Goal: Task Accomplishment & Management: Complete application form

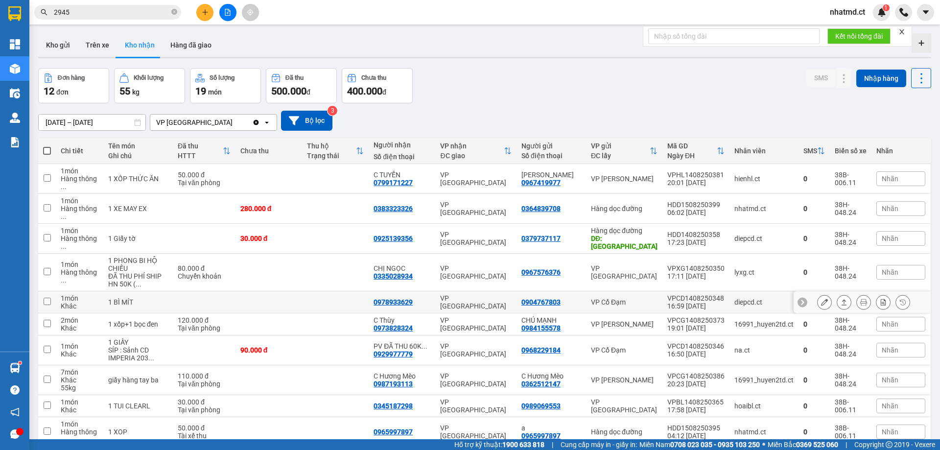
click at [327, 291] on td at bounding box center [335, 302] width 67 height 22
checkbox input "true"
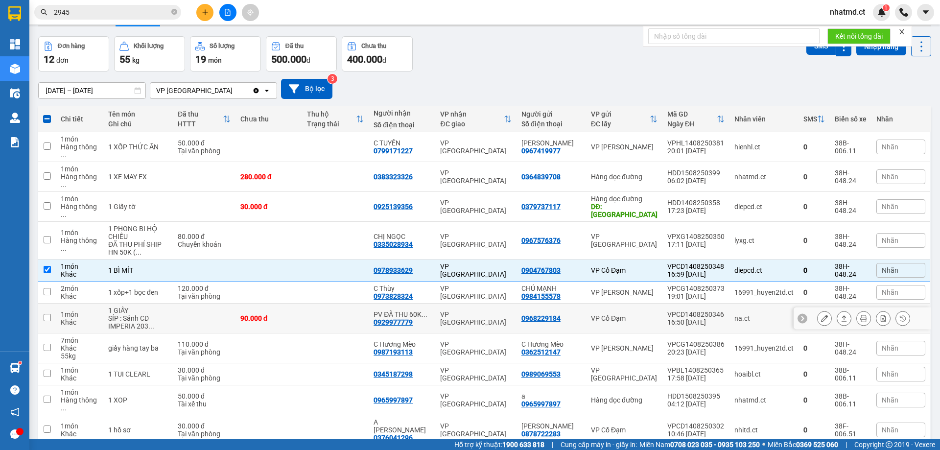
scroll to position [69, 0]
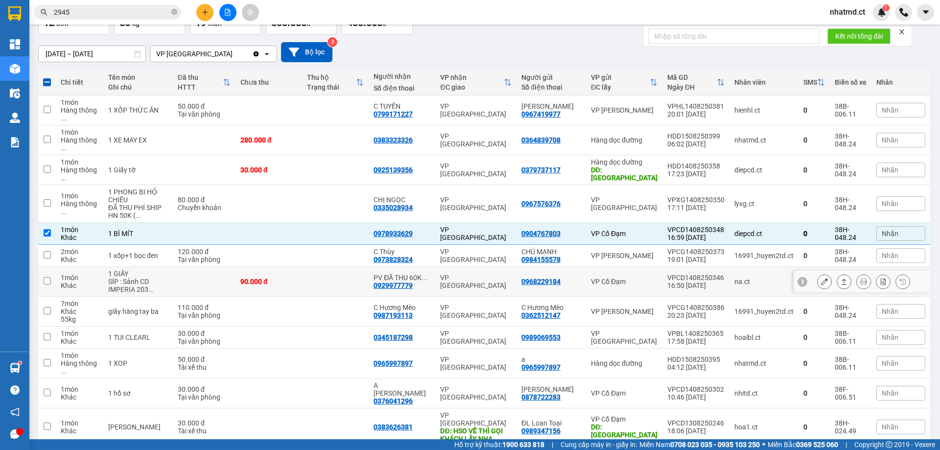
click at [361, 269] on td at bounding box center [335, 282] width 67 height 30
checkbox input "true"
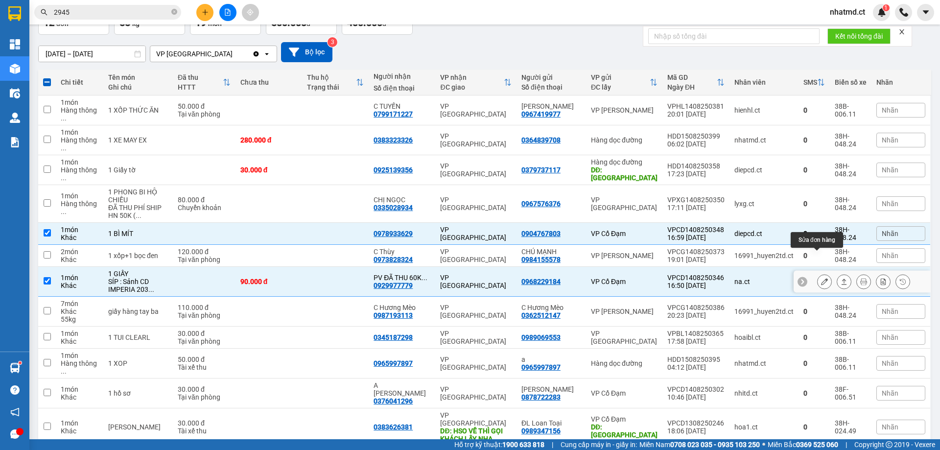
click at [821, 278] on icon at bounding box center [824, 281] width 7 height 7
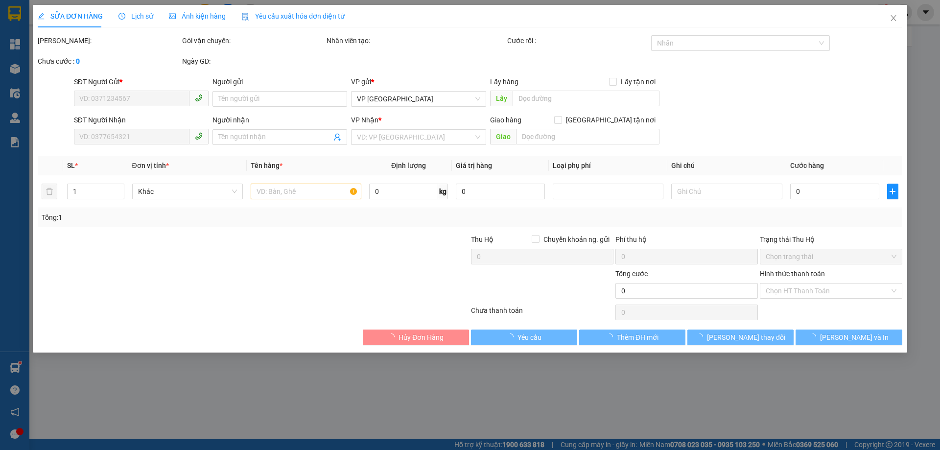
type input "0968229184"
type input "0929977779"
type input "PV ĐÃ THU 60K PHÍ SÍP - (SỊP MUỘN)"
type input "90.000"
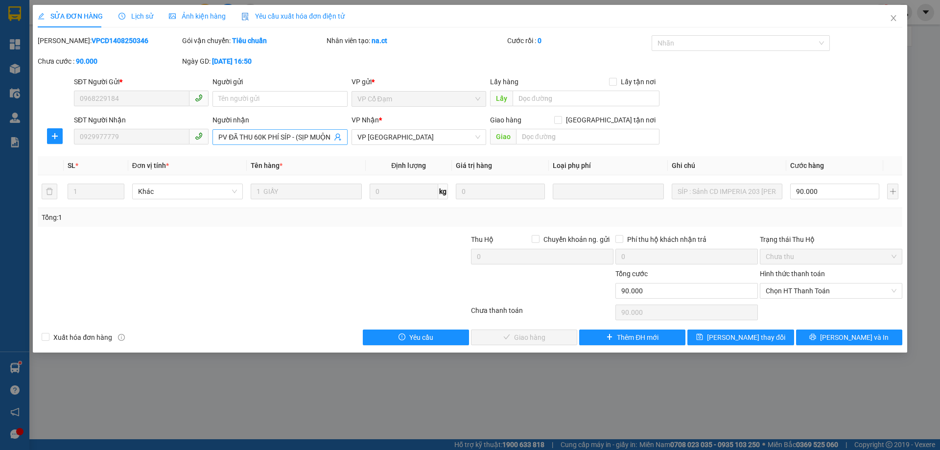
click at [320, 139] on input "PV ĐÃ THU 60K PHÍ SÍP - (SỊP MUỘN)" at bounding box center [274, 137] width 113 height 11
click at [319, 138] on input "PV ĐÃ THU 60K PHÍ SÍP - (SỊP MUỘN)" at bounding box center [274, 137] width 113 height 11
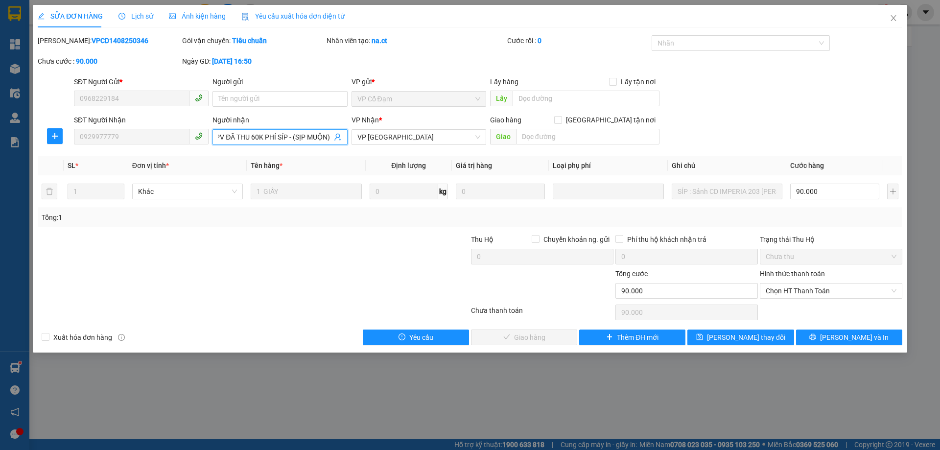
click at [319, 138] on input "PV ĐÃ THU 60K PHÍ SÍP - (SỊP MUỘN)" at bounding box center [274, 137] width 113 height 11
click at [138, 15] on span "Lịch sử" at bounding box center [136, 16] width 35 height 8
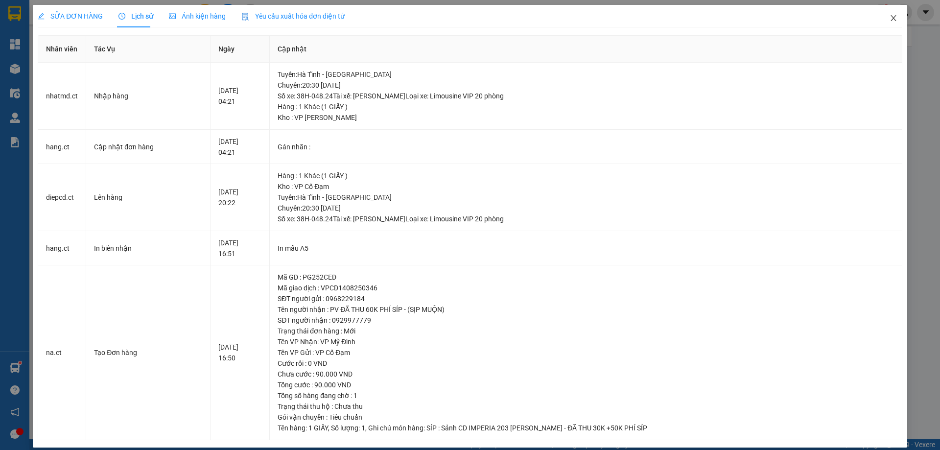
click at [882, 21] on span "Close" at bounding box center [893, 18] width 27 height 27
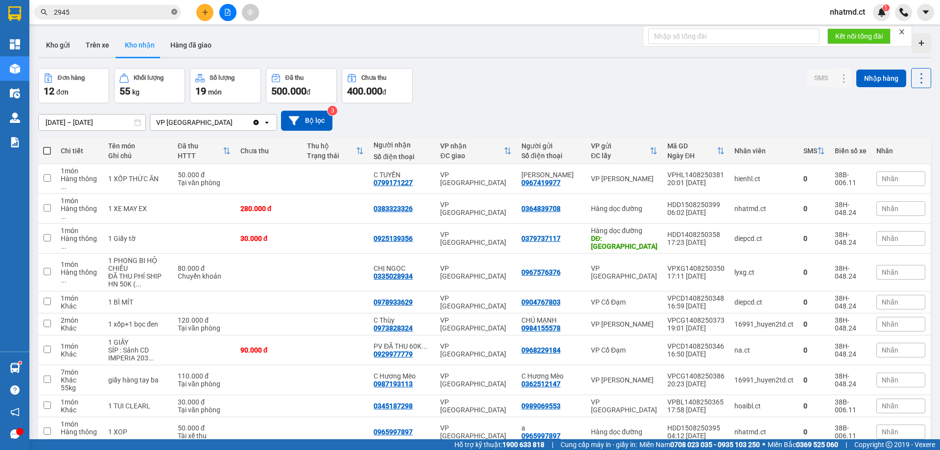
click at [175, 13] on icon "close-circle" at bounding box center [174, 12] width 6 height 6
click at [199, 9] on button at bounding box center [204, 12] width 17 height 17
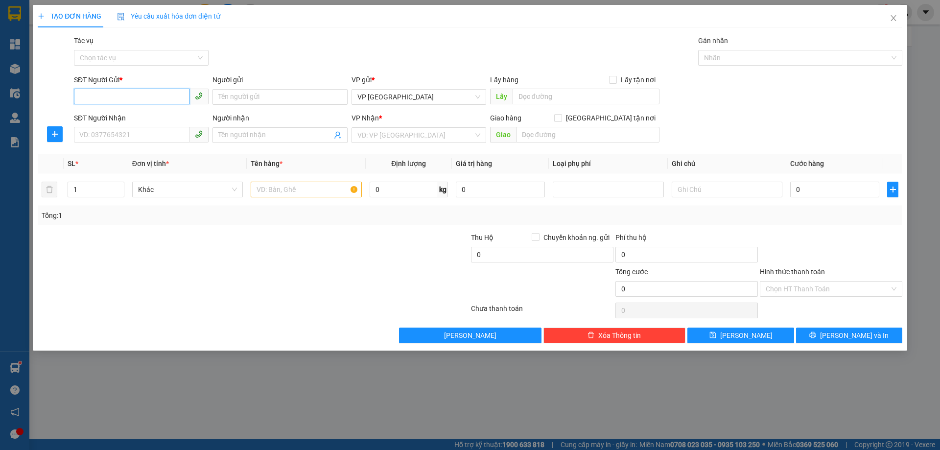
click at [137, 95] on input "SĐT Người Gửi *" at bounding box center [132, 97] width 116 height 16
type input "0822663883"
click at [145, 113] on div "0822663883 - A TRƯỜNG" at bounding box center [141, 116] width 123 height 11
type input "A TRƯỜNG"
type input "0971758105"
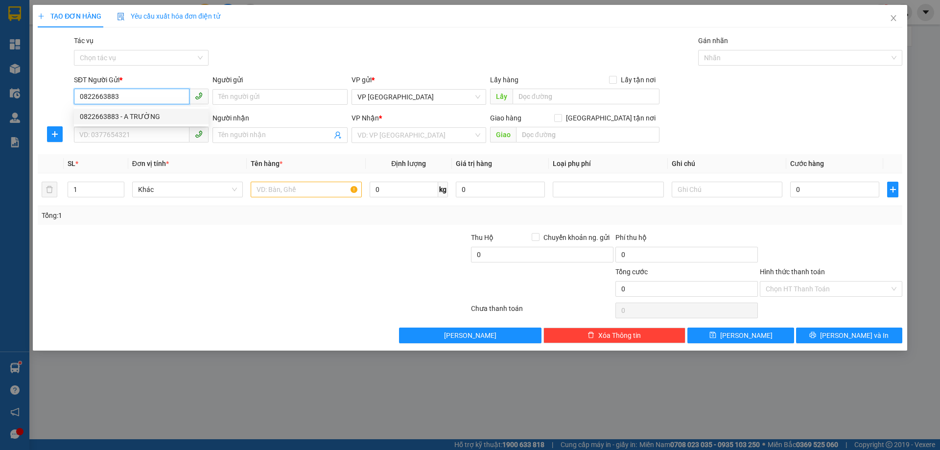
type input "A PHONG 2"
type input "CỎ ĐẠM"
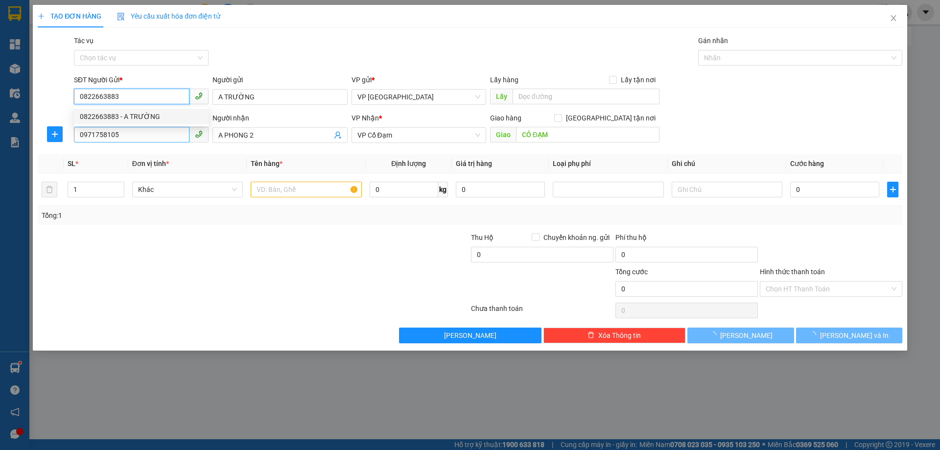
type input "30.000"
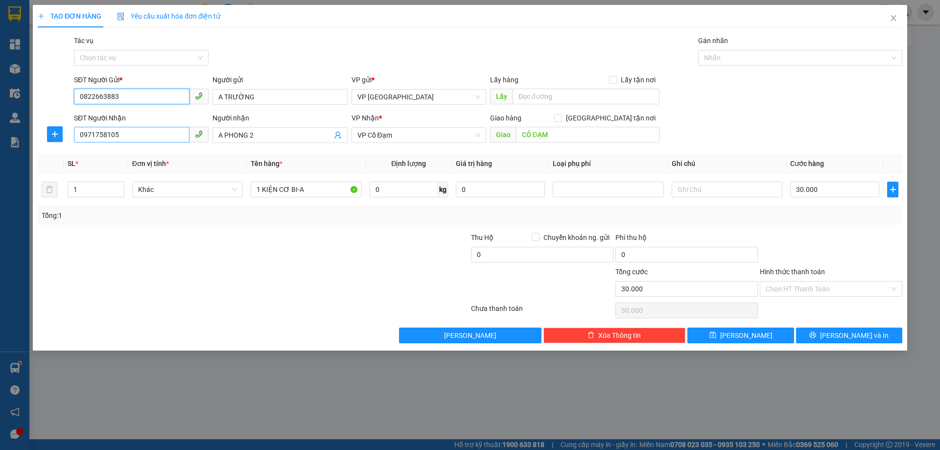
type input "0822663883"
click at [147, 133] on input "0971758105" at bounding box center [132, 135] width 116 height 16
click at [251, 235] on div at bounding box center [181, 249] width 289 height 34
click at [124, 134] on input "0971" at bounding box center [132, 135] width 116 height 16
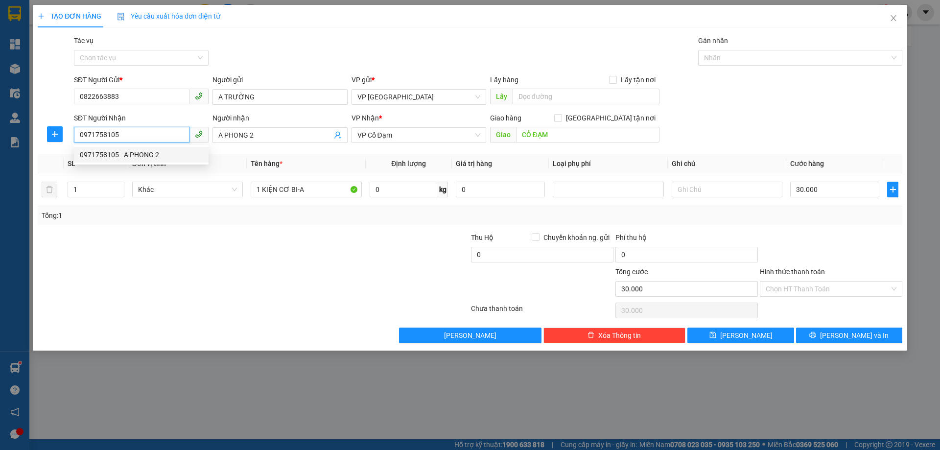
type input "0971758105"
click at [215, 225] on div "Transit Pickup Surcharge Ids Transit Deliver Surcharge Ids Transit Deliver Surc…" at bounding box center [470, 189] width 865 height 308
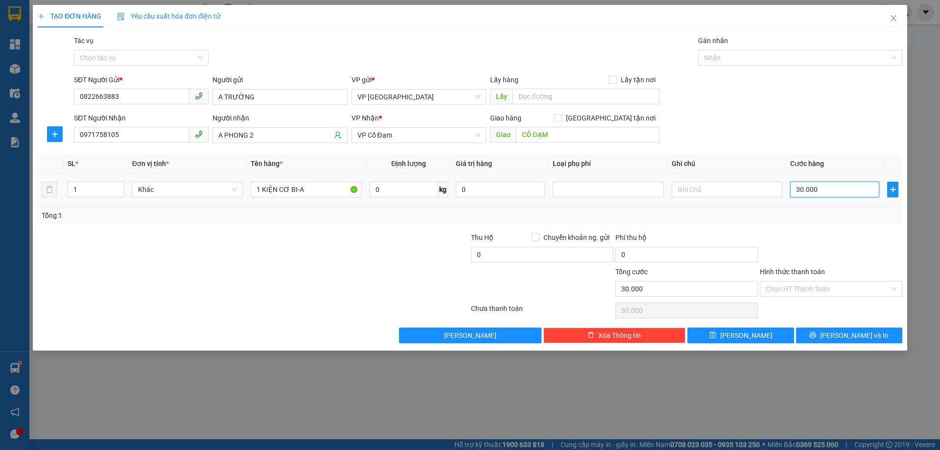
click at [801, 189] on input "30.000" at bounding box center [834, 190] width 89 height 16
type input "5"
type input "50"
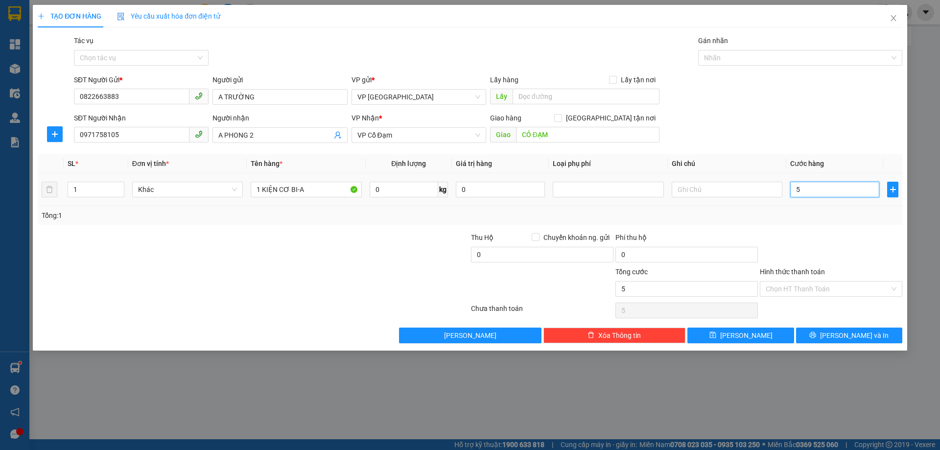
type input "50"
type input "50.000"
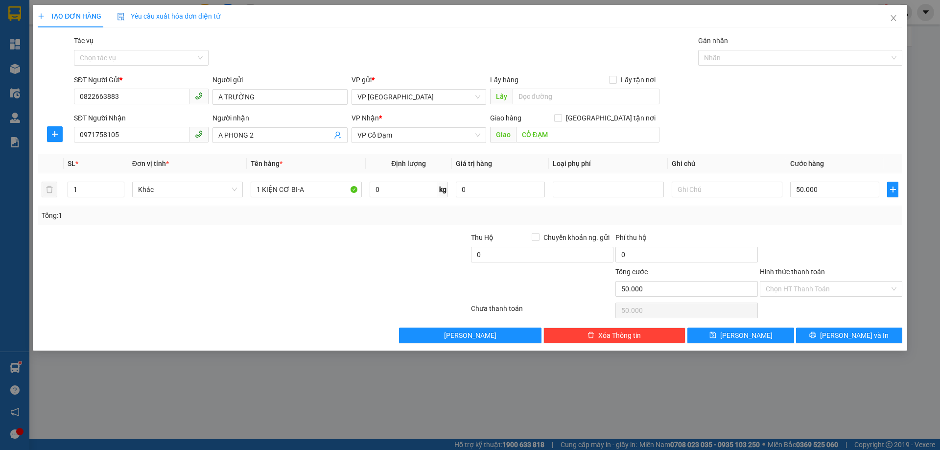
click at [800, 226] on div "Transit Pickup Surcharge Ids Transit Deliver Surcharge Ids Transit Deliver Surc…" at bounding box center [470, 189] width 865 height 308
click at [832, 330] on button "[PERSON_NAME] và In" at bounding box center [849, 336] width 106 height 16
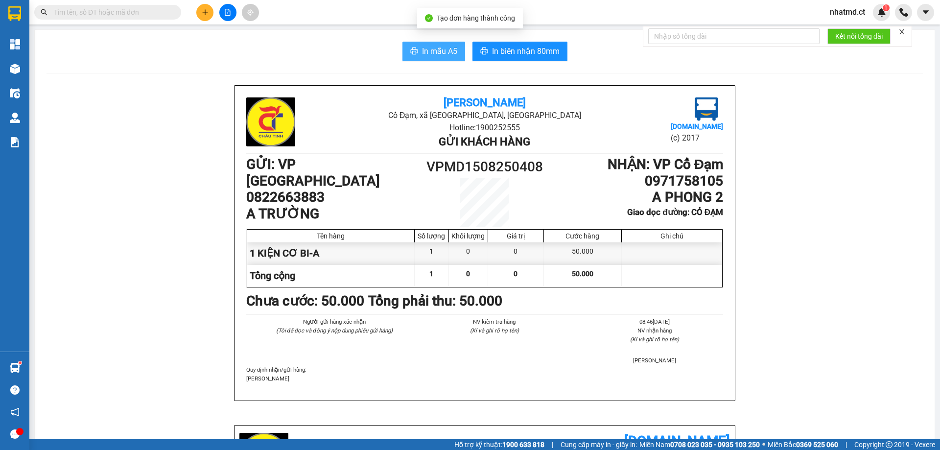
click at [424, 56] on span "In mẫu A5" at bounding box center [439, 51] width 35 height 12
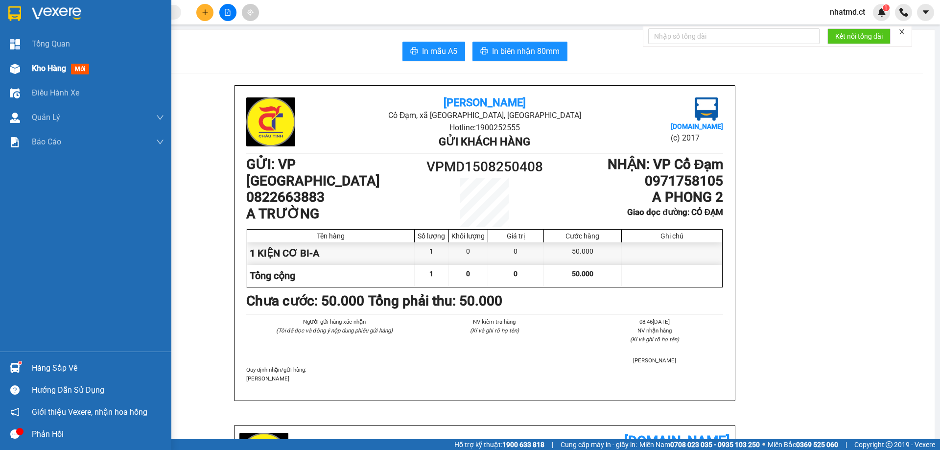
click at [39, 67] on span "Kho hàng" at bounding box center [49, 68] width 34 height 9
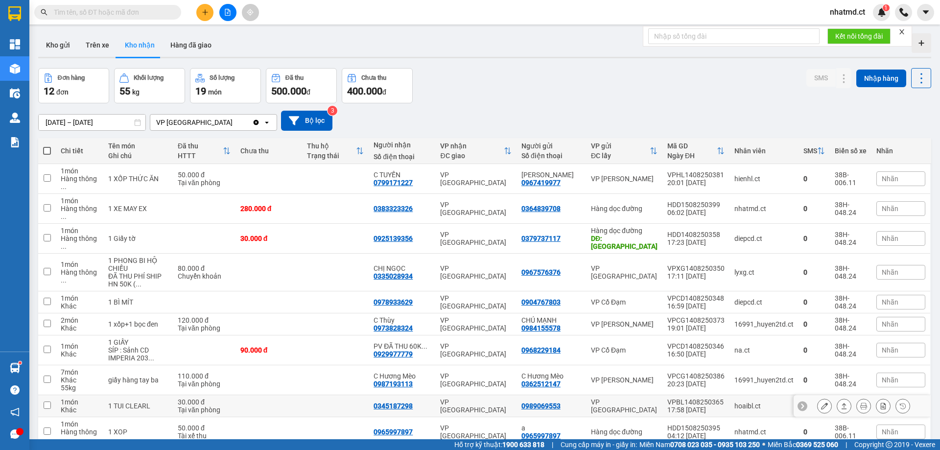
click at [821, 403] on icon at bounding box center [824, 406] width 7 height 7
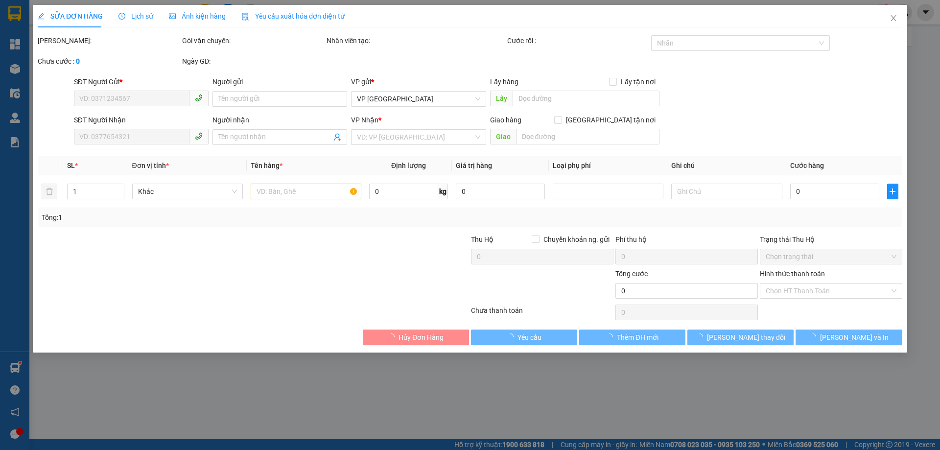
type input "0989069553"
type input "0345187298"
type input "30.000"
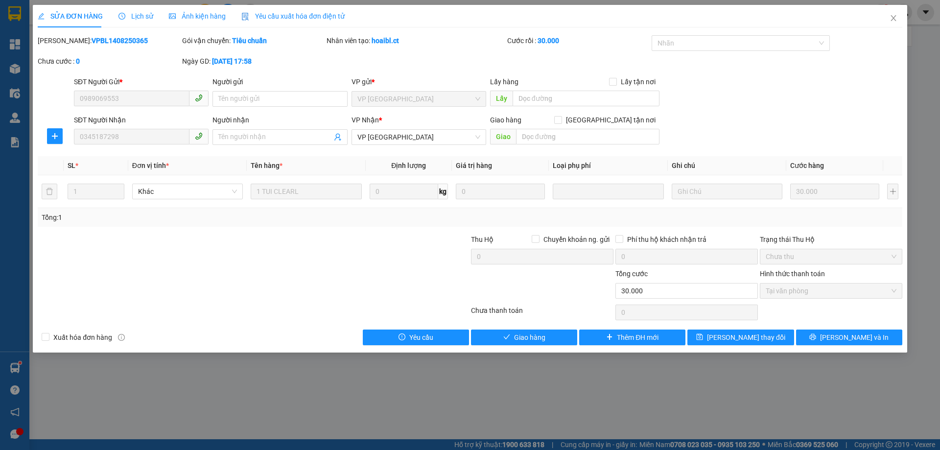
click at [542, 346] on div "SỬA ĐƠN HÀNG Lịch sử Ảnh kiện hàng Yêu cầu xuất hóa đơn điện tử Total Paid Fee …" at bounding box center [470, 179] width 875 height 348
click at [549, 336] on button "Giao hàng" at bounding box center [524, 338] width 106 height 16
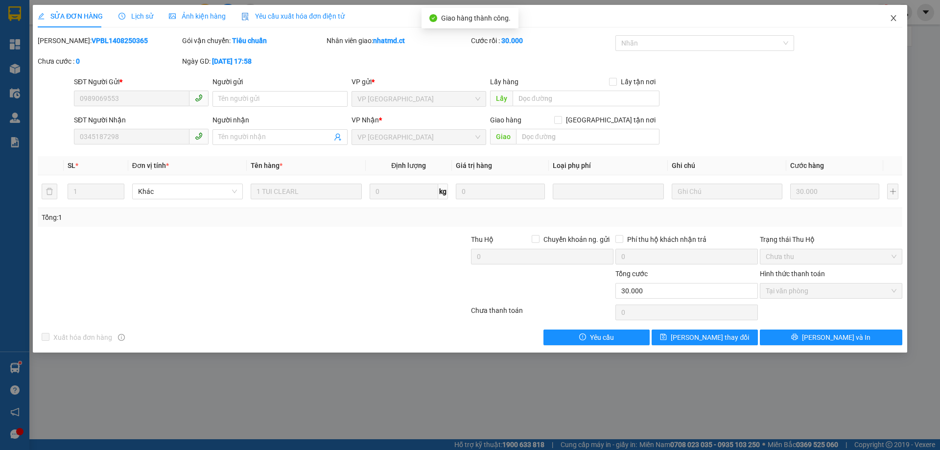
click at [896, 20] on icon "close" at bounding box center [894, 18] width 8 height 8
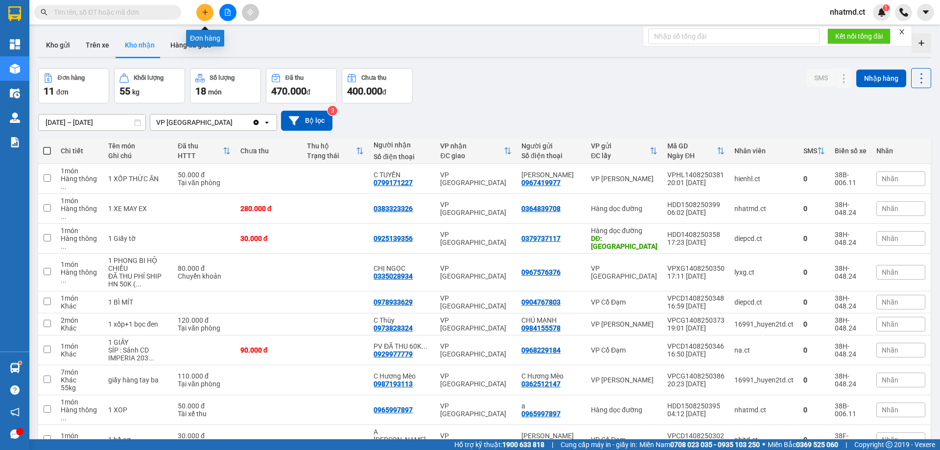
click at [206, 9] on icon "plus" at bounding box center [205, 12] width 7 height 7
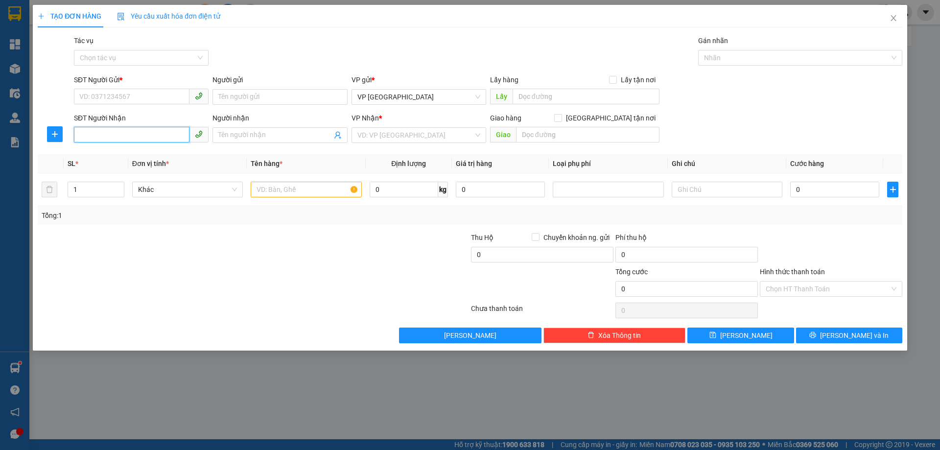
click at [115, 136] on input "SĐT Người Nhận" at bounding box center [132, 135] width 116 height 16
click at [131, 92] on input "SĐT Người Gửi *" at bounding box center [132, 97] width 116 height 16
click at [130, 141] on input "SĐT Người Nhận" at bounding box center [132, 135] width 116 height 16
click at [128, 96] on input "SĐT Người Gửi *" at bounding box center [132, 97] width 116 height 16
type input "0985302446"
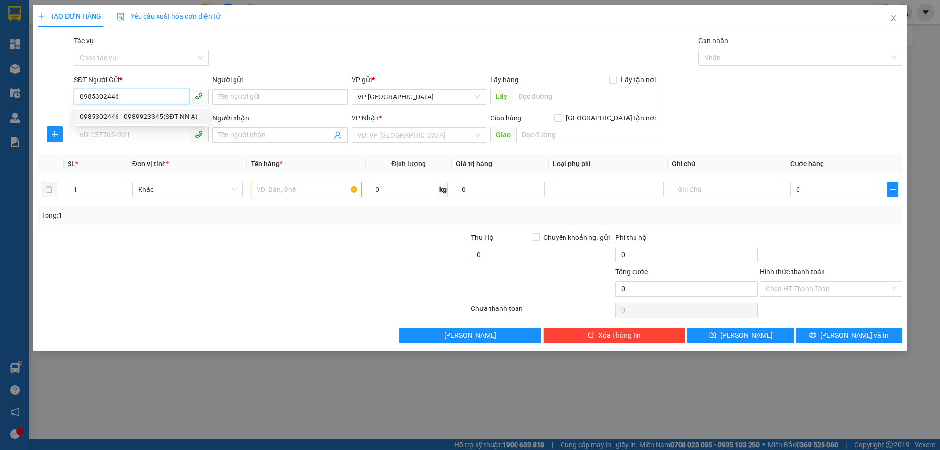
click at [130, 114] on div "0985302446 - 0989923345(SĐT NN Ạ)" at bounding box center [141, 116] width 123 height 11
type input "0989923345(SĐT NN Ạ)"
type input "0985302446"
type input "0989923345(SĐT NN Ạ)"
type input "ĐẦM [PERSON_NAME]"
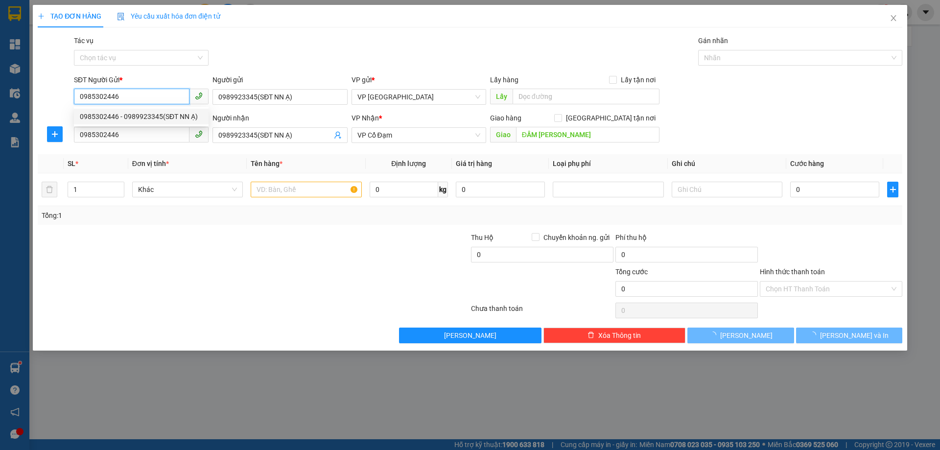
type input "400.000"
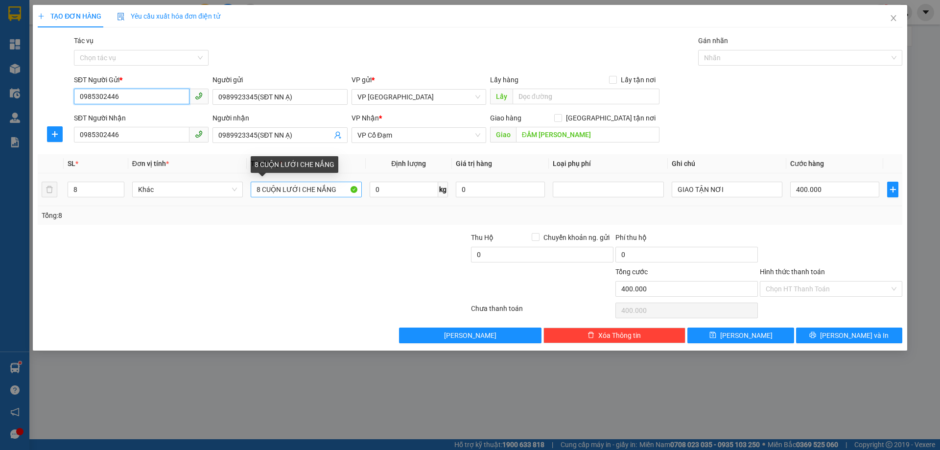
type input "0985302446"
drag, startPoint x: 259, startPoint y: 193, endPoint x: 253, endPoint y: 192, distance: 6.1
click at [253, 192] on input "8 CUỘN LƯỚI CHE NẮNG" at bounding box center [306, 190] width 111 height 16
type input "14 CUỘN LƯỚI CHE NẮNG"
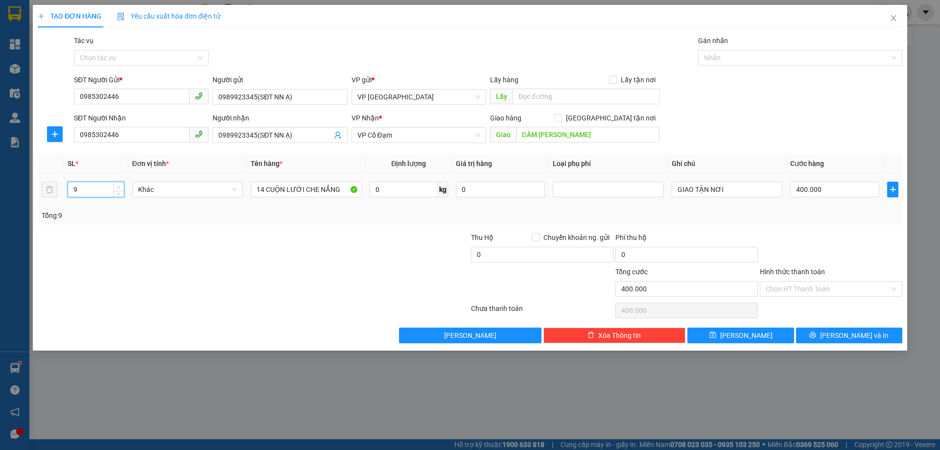
click at [118, 187] on icon "up" at bounding box center [118, 187] width 3 height 3
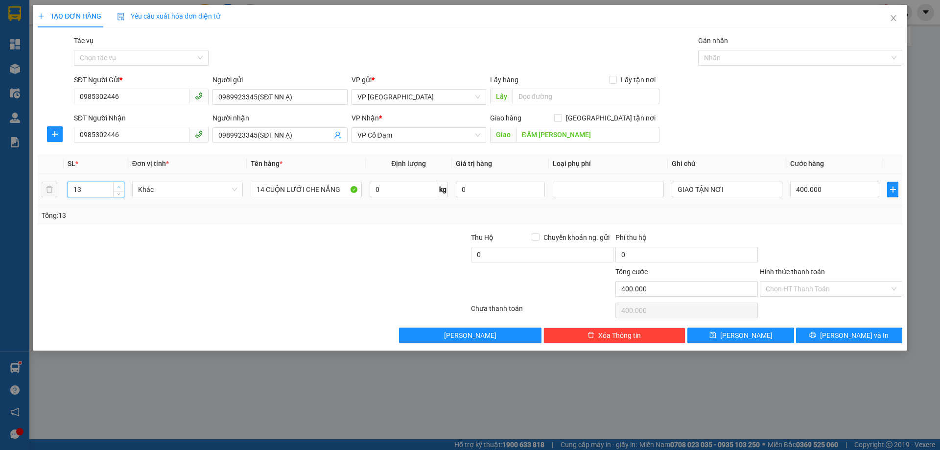
type input "14"
click at [118, 187] on icon "up" at bounding box center [118, 187] width 3 height 3
click at [826, 194] on input "400.000" at bounding box center [834, 190] width 89 height 16
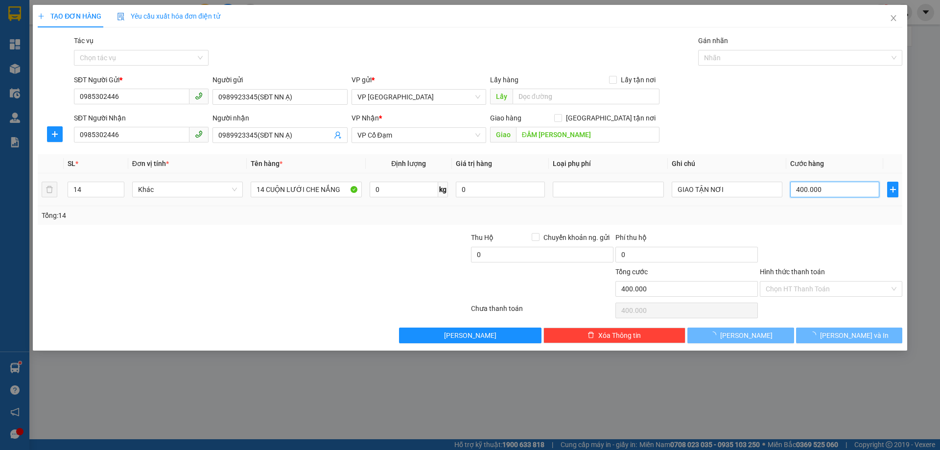
type input "0"
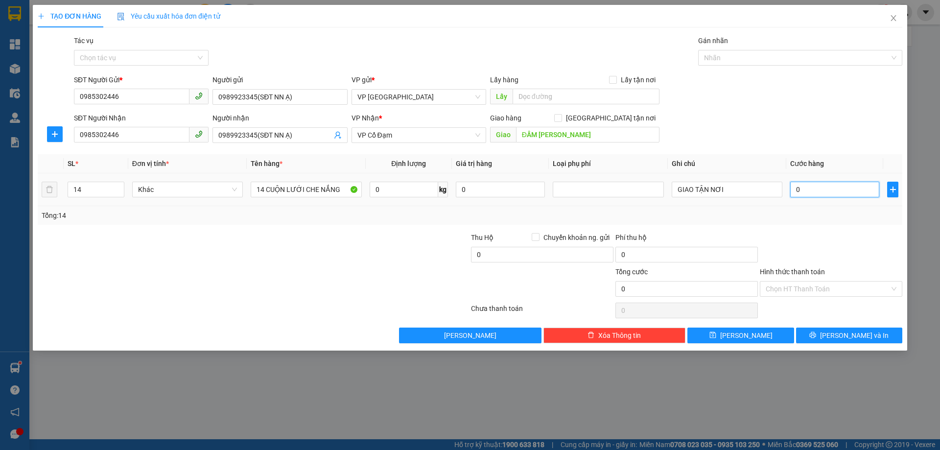
click at [826, 194] on input "0" at bounding box center [834, 190] width 89 height 16
type input "0"
type input "6"
type input "06"
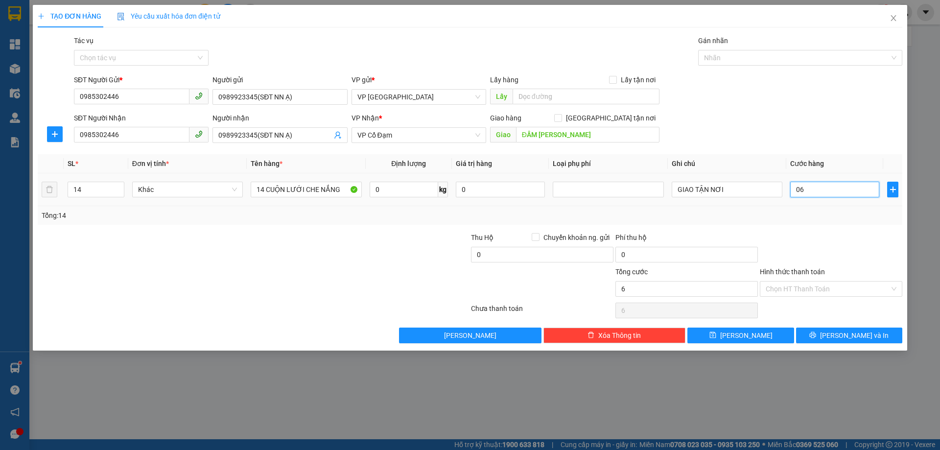
type input "60"
type input "060"
type input "600"
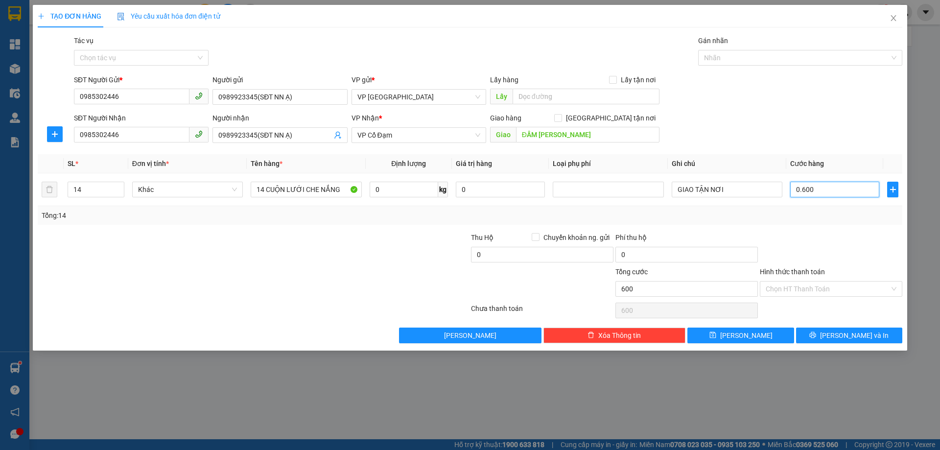
type input "0.600"
type input "600.000"
click at [824, 215] on div "Tổng: 14" at bounding box center [470, 215] width 857 height 11
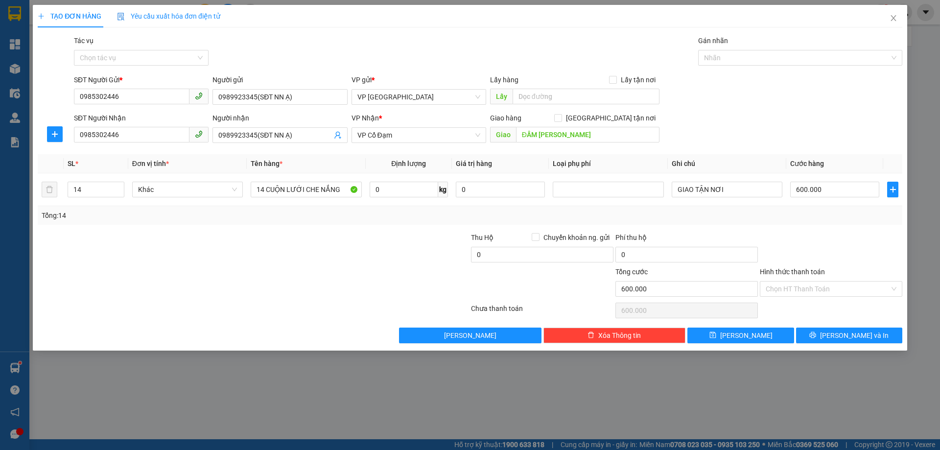
click at [295, 267] on div at bounding box center [181, 283] width 289 height 34
click at [830, 187] on input "600.000" at bounding box center [834, 190] width 89 height 16
type input "7"
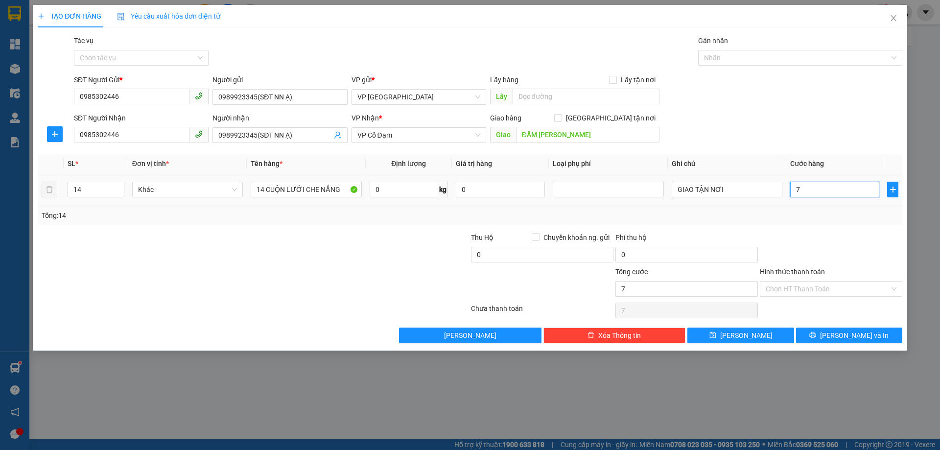
type input "70"
type input "700"
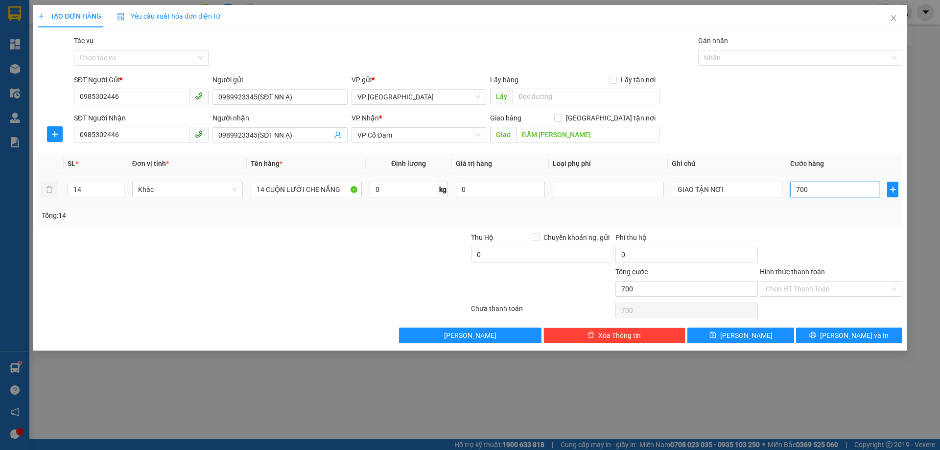
type input "700"
type input "700.000"
click at [833, 254] on div at bounding box center [831, 249] width 144 height 34
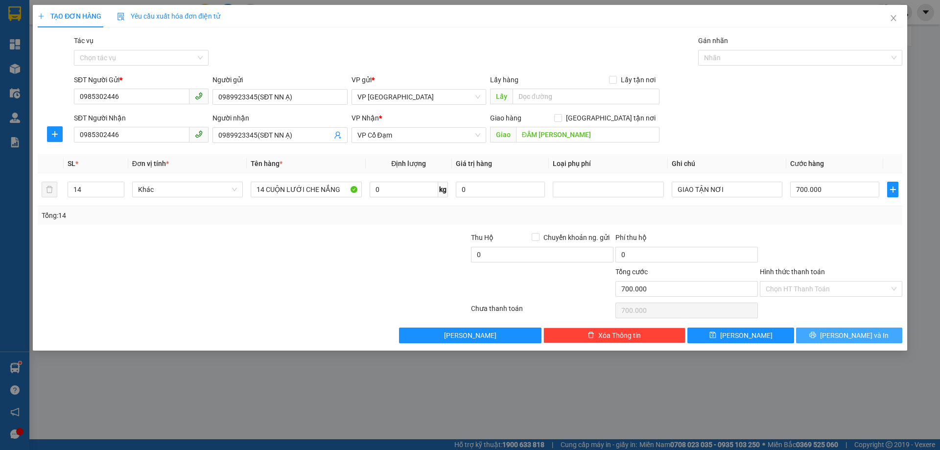
click at [841, 331] on span "[PERSON_NAME] và In" at bounding box center [854, 335] width 69 height 11
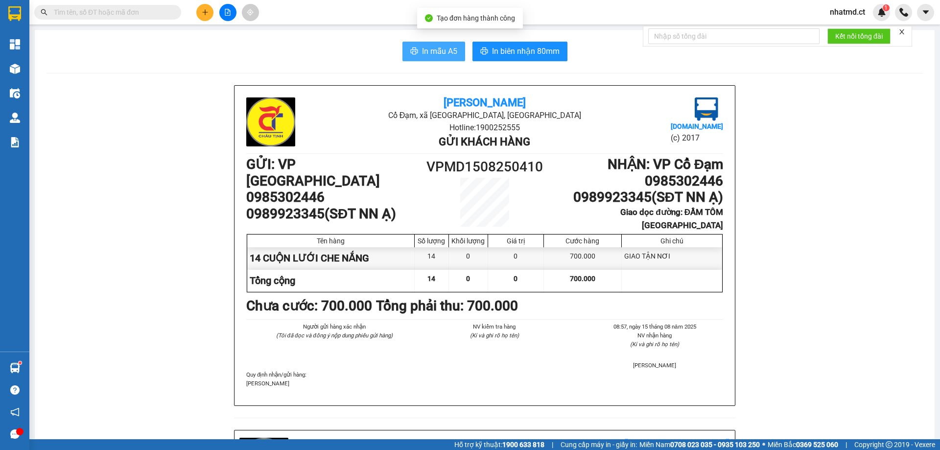
click at [441, 55] on span "In mẫu A5" at bounding box center [439, 51] width 35 height 12
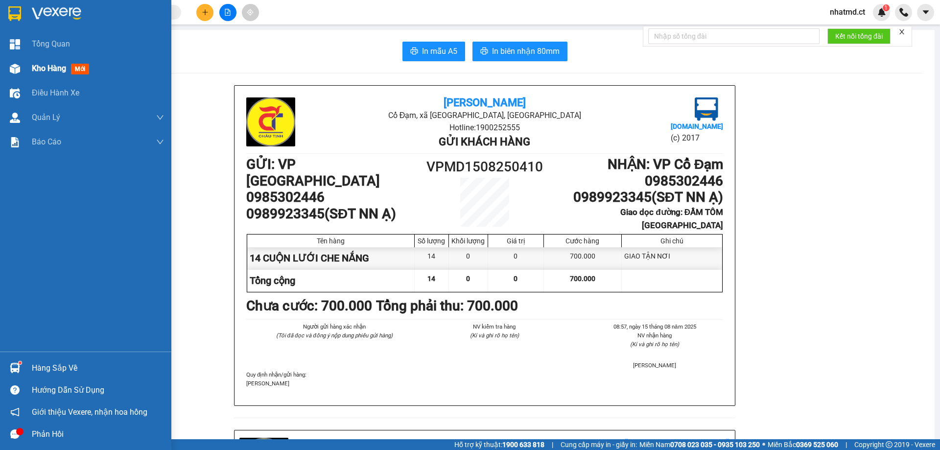
click at [41, 74] on div "Kho hàng mới" at bounding box center [62, 68] width 61 height 12
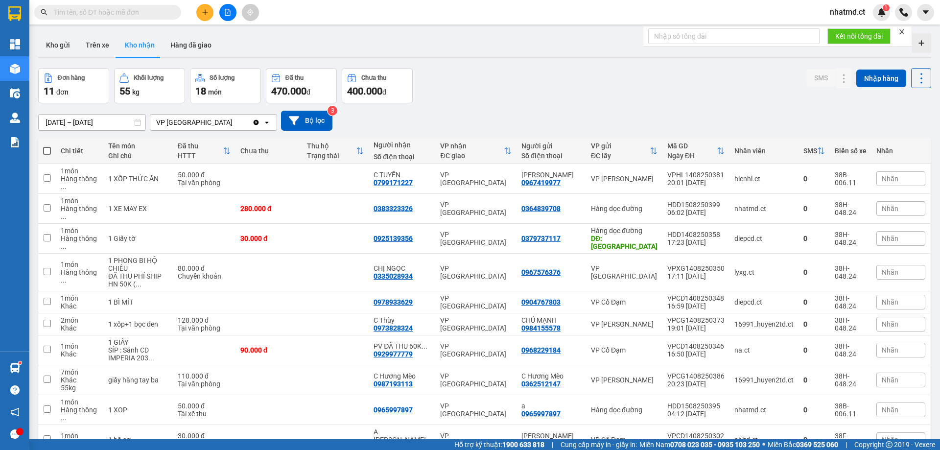
click at [161, 13] on input "text" at bounding box center [112, 12] width 116 height 11
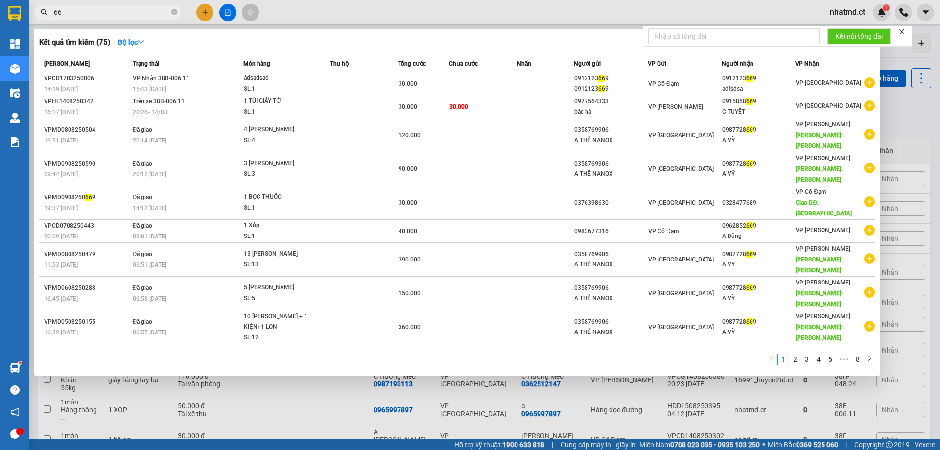
type input "6"
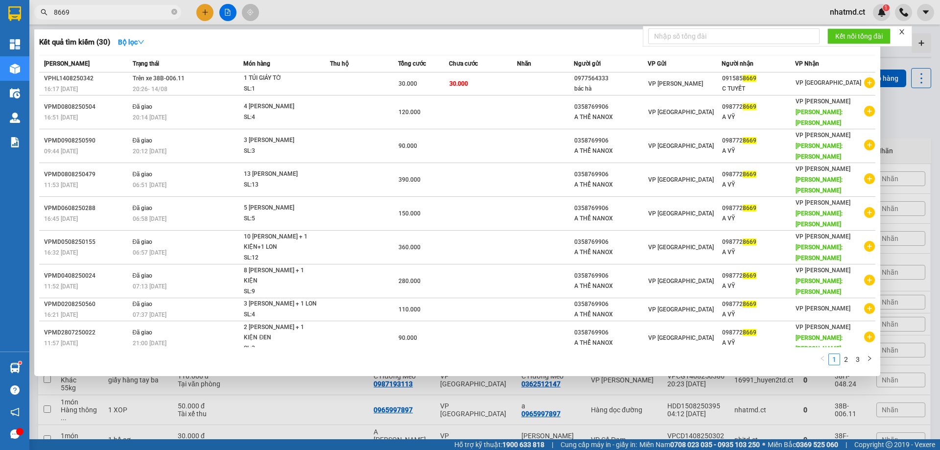
type input "8669"
click at [397, 17] on div at bounding box center [470, 225] width 940 height 450
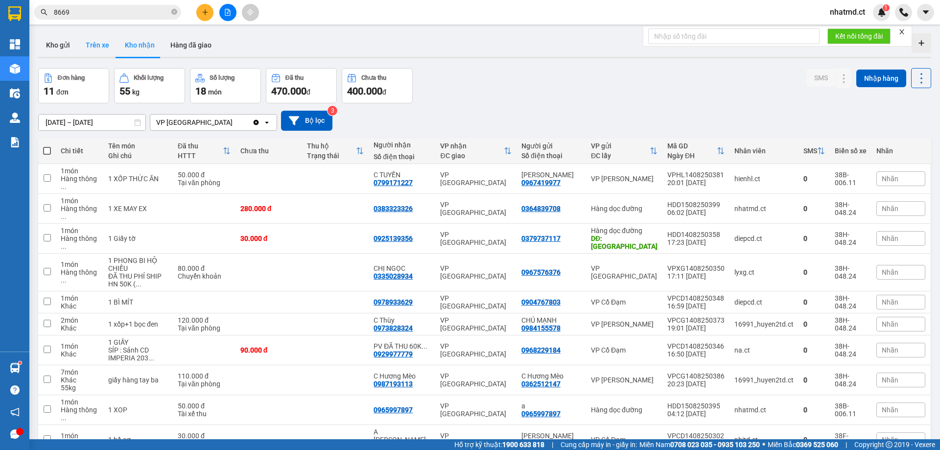
click at [102, 54] on button "Trên xe" at bounding box center [97, 45] width 39 height 24
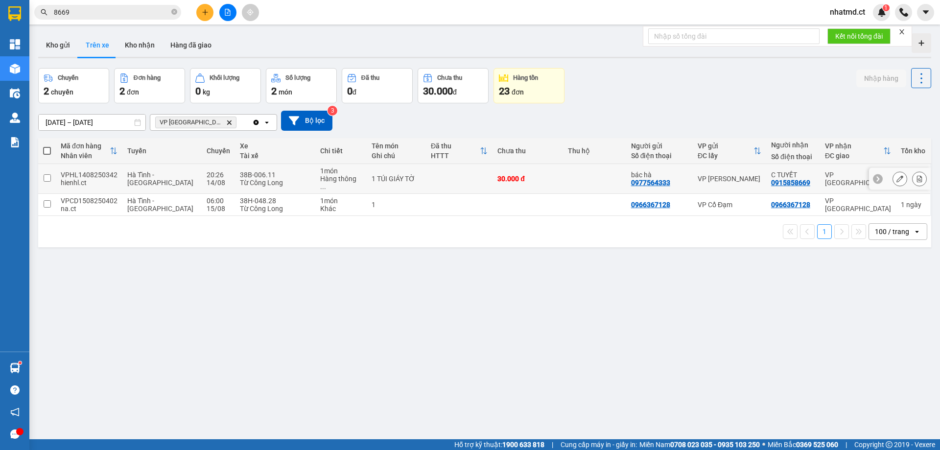
click at [375, 177] on div "1 TÚI GIÁY TỜ" at bounding box center [396, 179] width 49 height 8
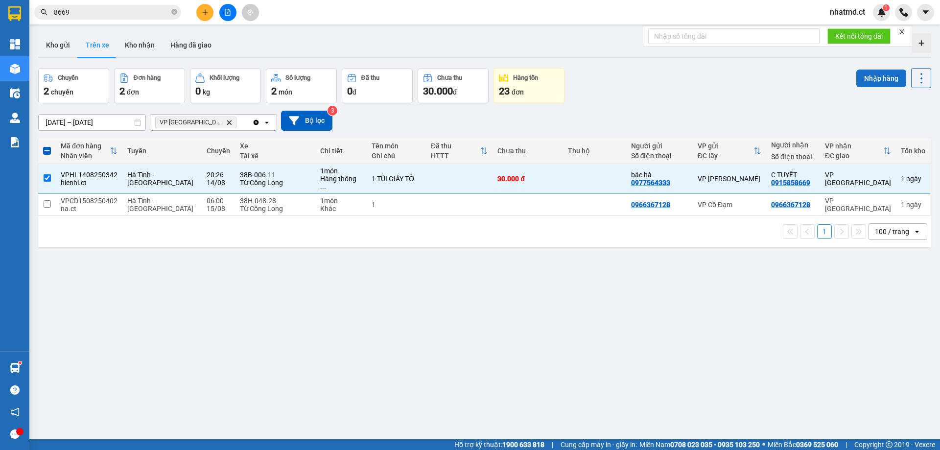
click at [870, 85] on button "Nhập hàng" at bounding box center [882, 79] width 50 height 18
checkbox input "false"
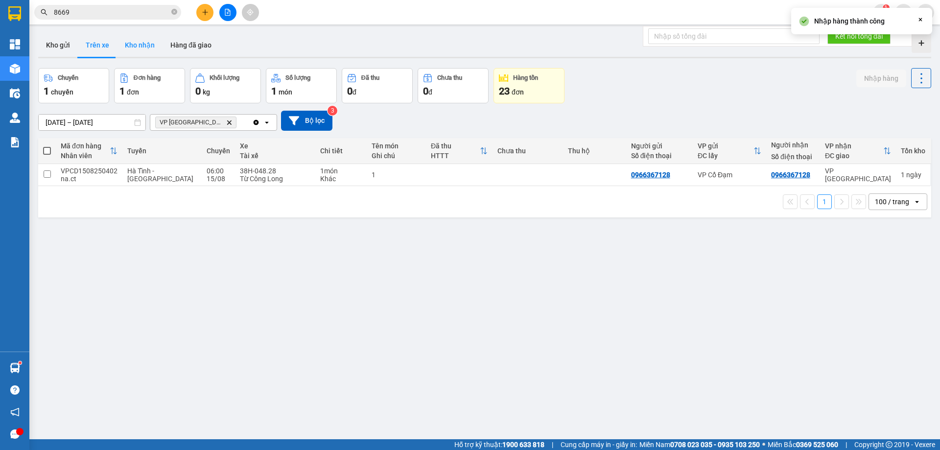
click at [146, 41] on button "Kho nhận" at bounding box center [140, 45] width 46 height 24
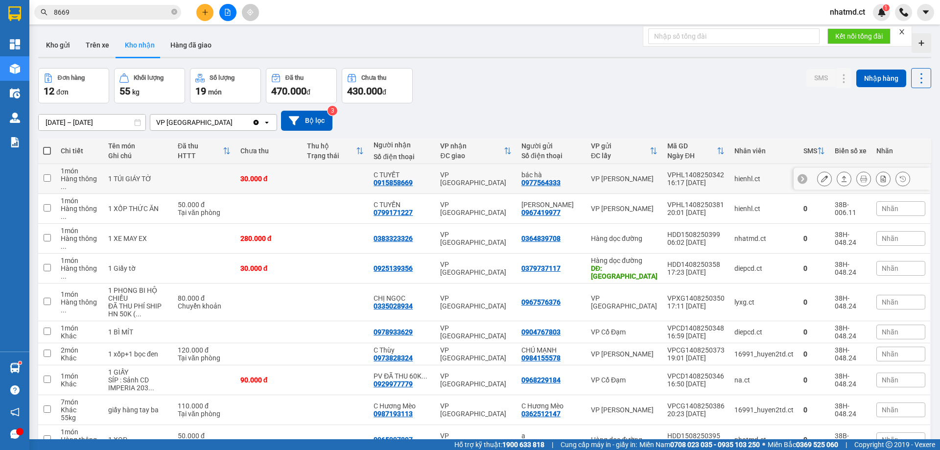
click at [313, 171] on td at bounding box center [335, 179] width 67 height 30
checkbox input "true"
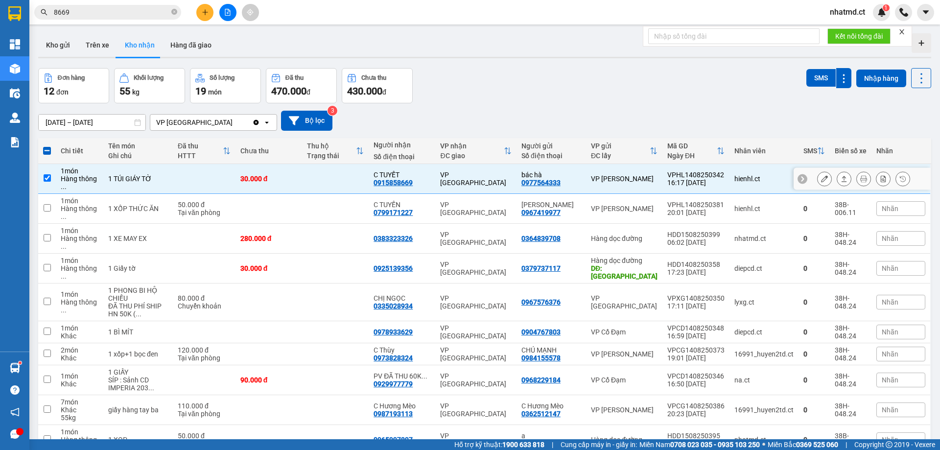
click at [837, 177] on button at bounding box center [844, 178] width 14 height 17
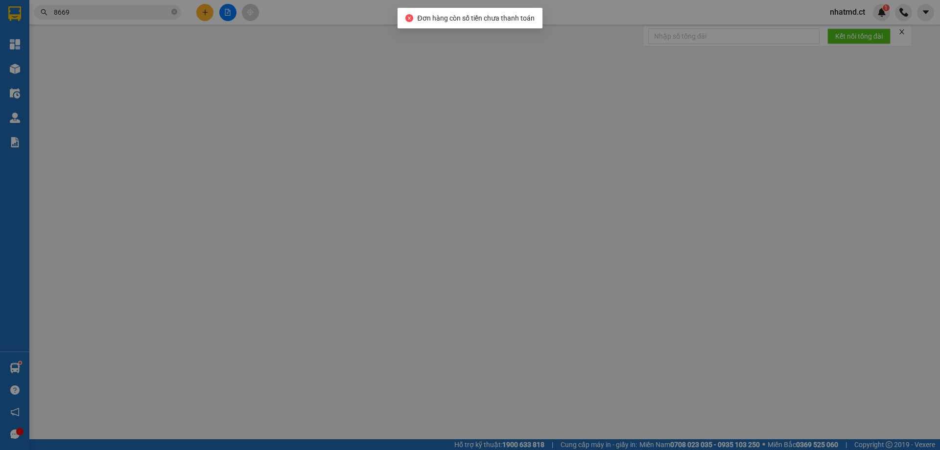
type input "0977564333"
type input "bác hà"
type input "0915858669"
type input "C TUYẾT"
type input "30.000"
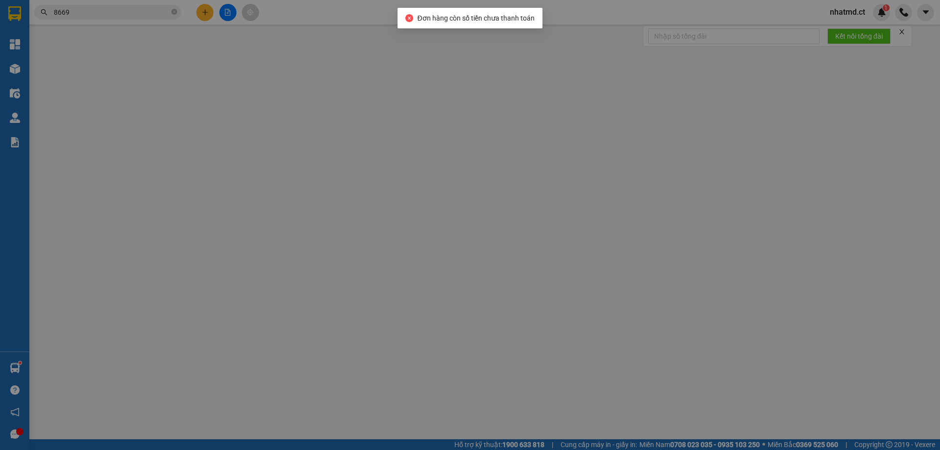
type input "30.000"
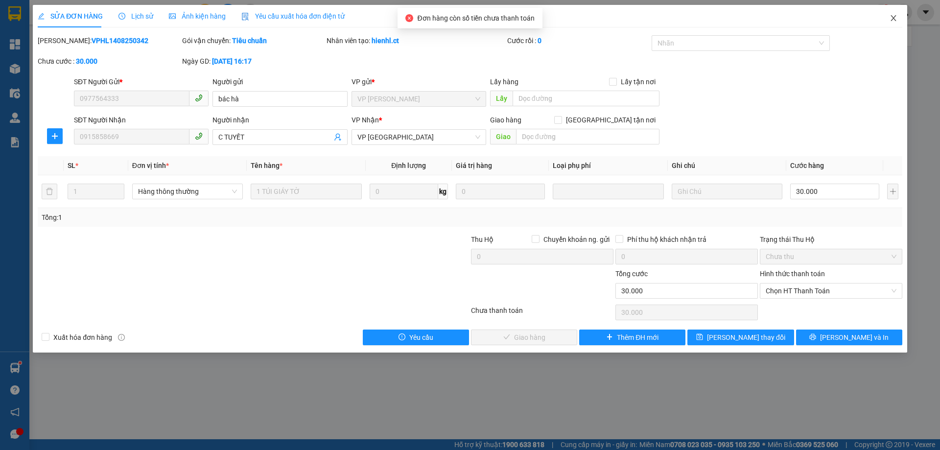
click at [893, 18] on icon "close" at bounding box center [893, 18] width 5 height 6
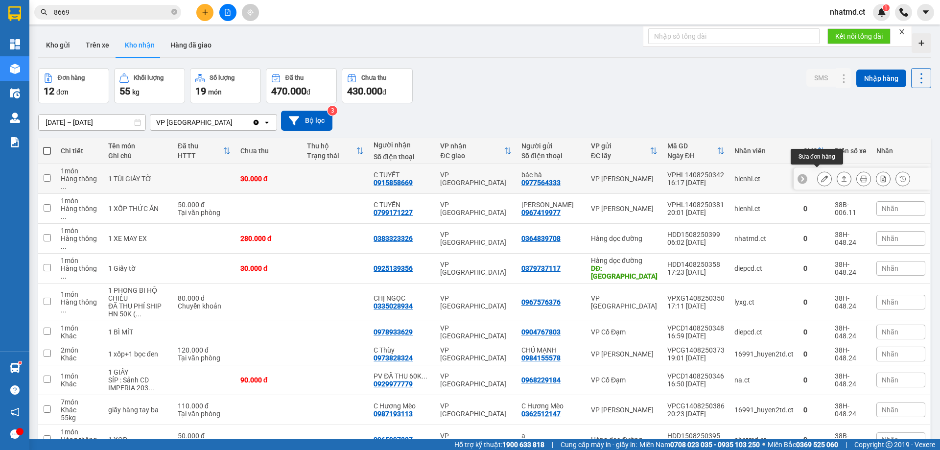
click at [821, 176] on icon at bounding box center [824, 178] width 7 height 7
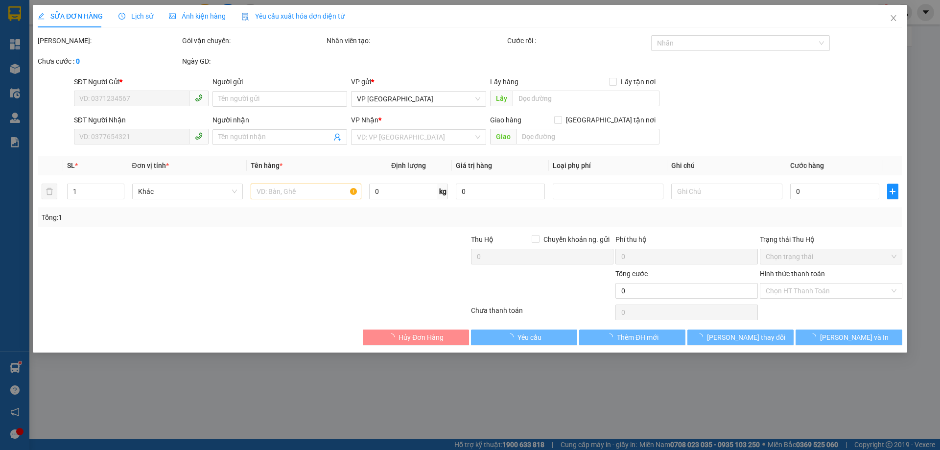
type input "0977564333"
type input "bác hà"
type input "0915858669"
type input "C TUYẾT"
type input "30.000"
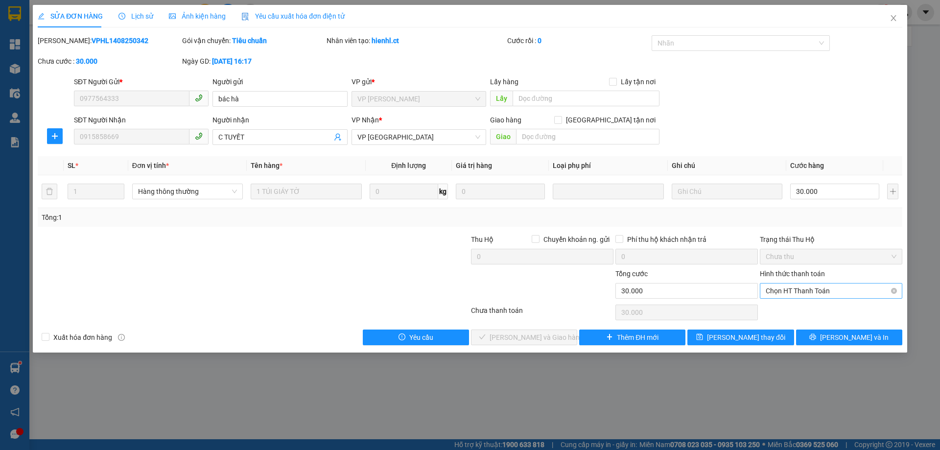
click at [815, 285] on span "Chọn HT Thanh Toán" at bounding box center [831, 291] width 131 height 15
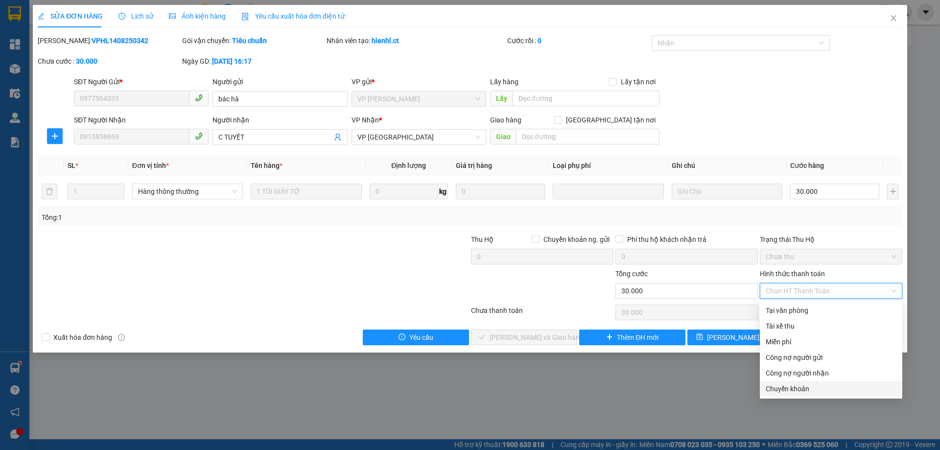
click at [782, 393] on div "Chuyển khoản" at bounding box center [831, 388] width 131 height 11
type input "0"
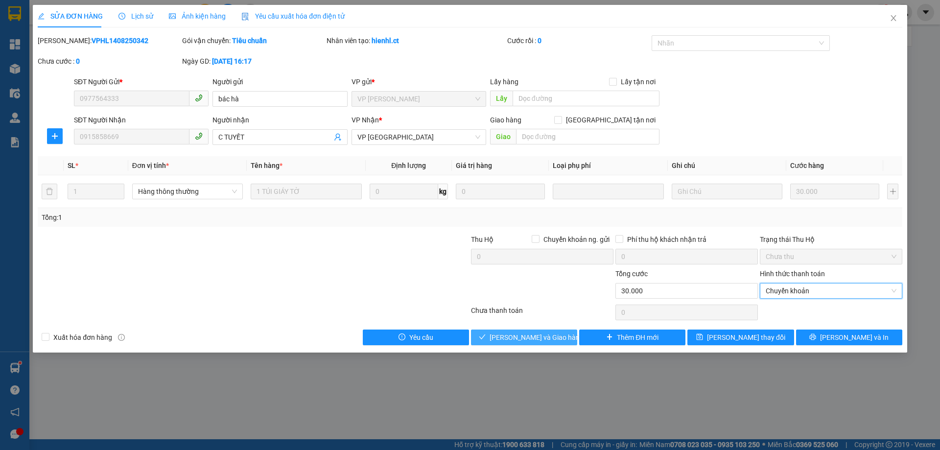
click at [556, 338] on span "[PERSON_NAME] và Giao hàng" at bounding box center [537, 337] width 94 height 11
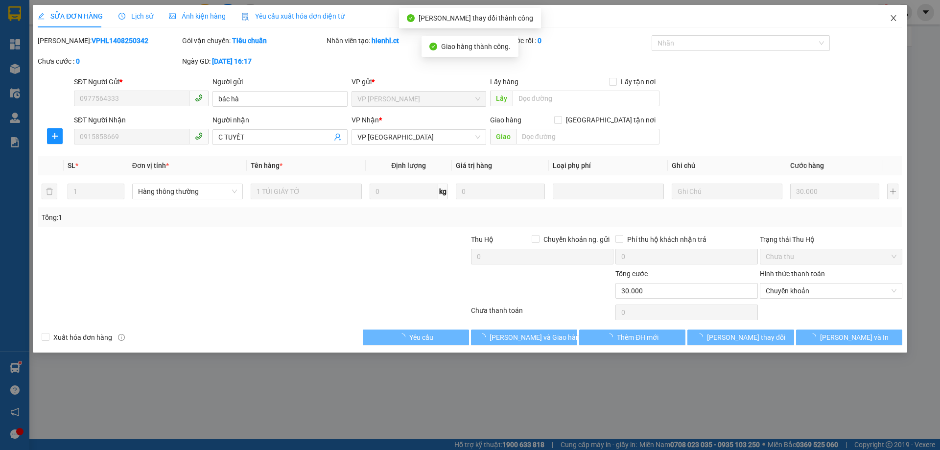
click at [894, 21] on icon "close" at bounding box center [894, 18] width 8 height 8
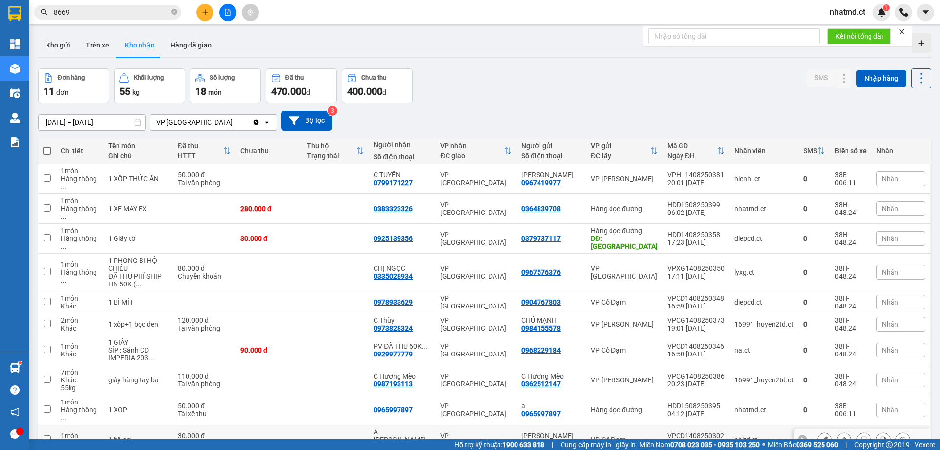
click at [821, 436] on icon at bounding box center [824, 439] width 7 height 7
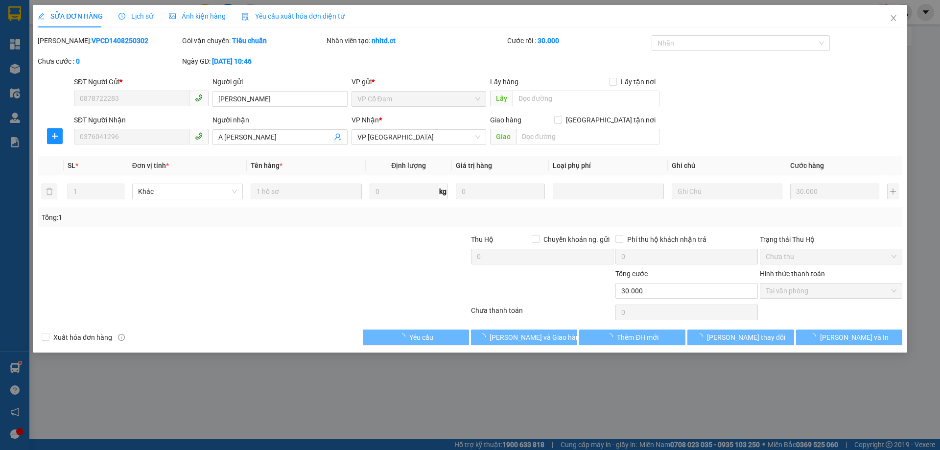
type input "0878722283"
type input "[PERSON_NAME]"
type input "0376041296"
type input "A [PERSON_NAME]"
type input "30.000"
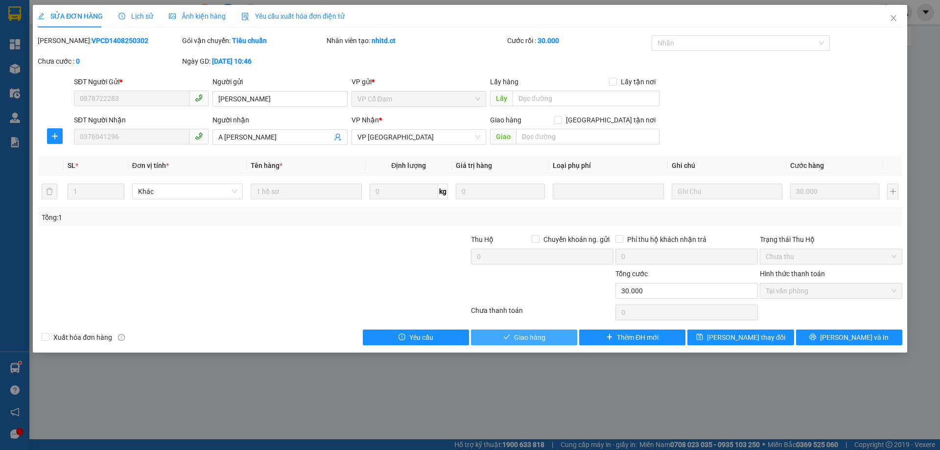
click at [529, 339] on span "Giao hàng" at bounding box center [529, 337] width 31 height 11
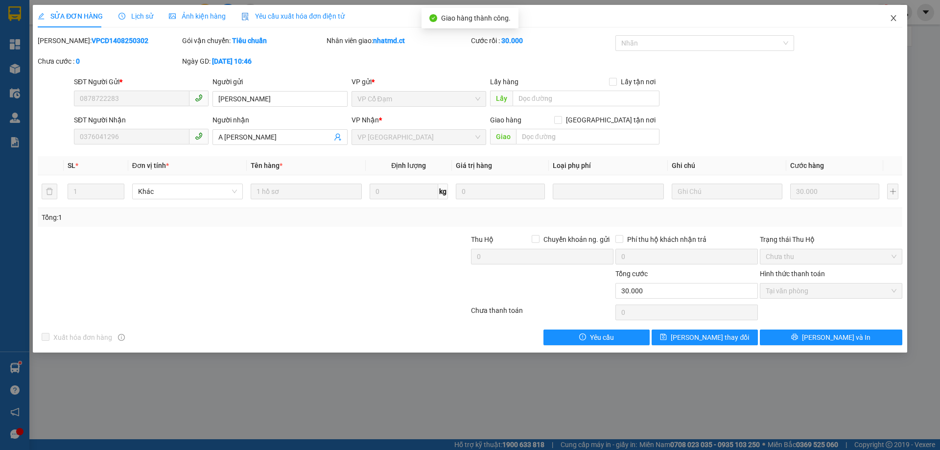
click at [897, 22] on icon "close" at bounding box center [894, 18] width 8 height 8
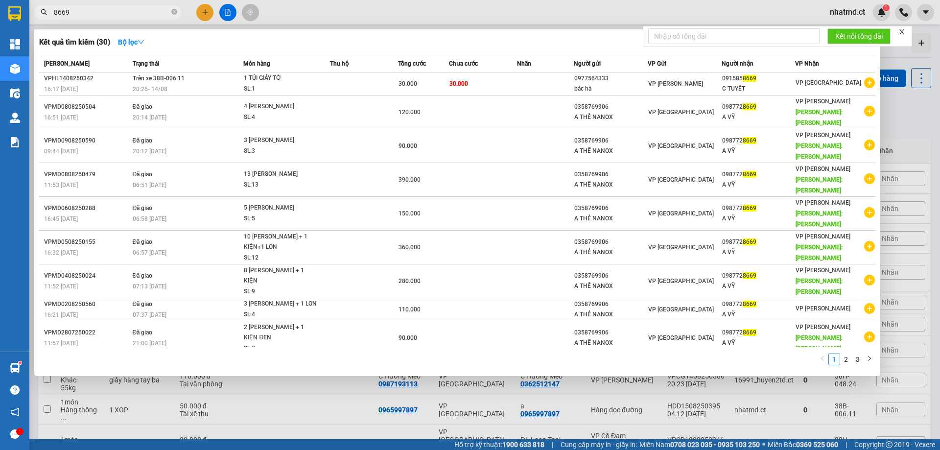
click at [147, 9] on input "8669" at bounding box center [112, 12] width 116 height 11
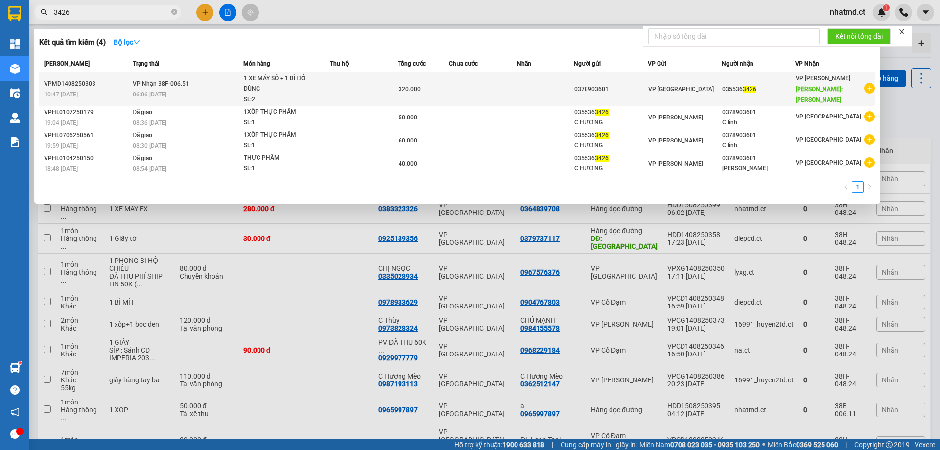
type input "3426"
click at [237, 89] on div "06:06 [DATE]" at bounding box center [188, 94] width 111 height 11
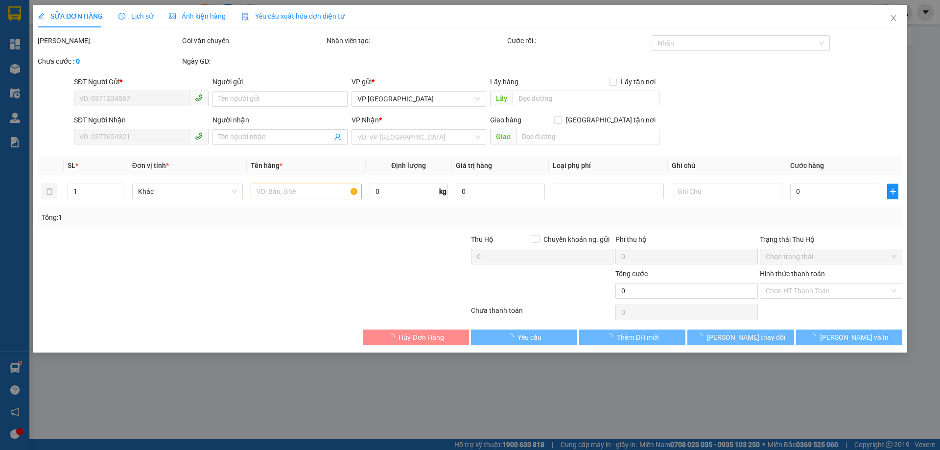
type input "0378903601"
type input "0355363426"
type input "[PERSON_NAME]"
type input "320.000"
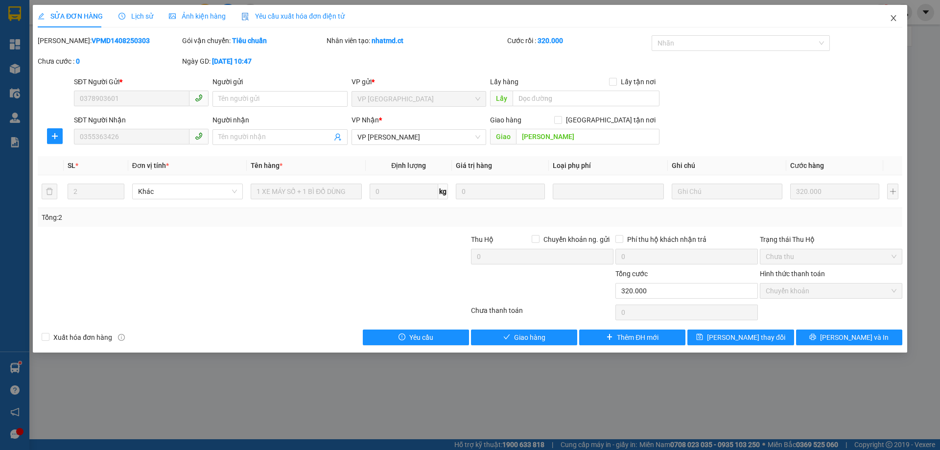
click at [889, 19] on span "Close" at bounding box center [893, 18] width 27 height 27
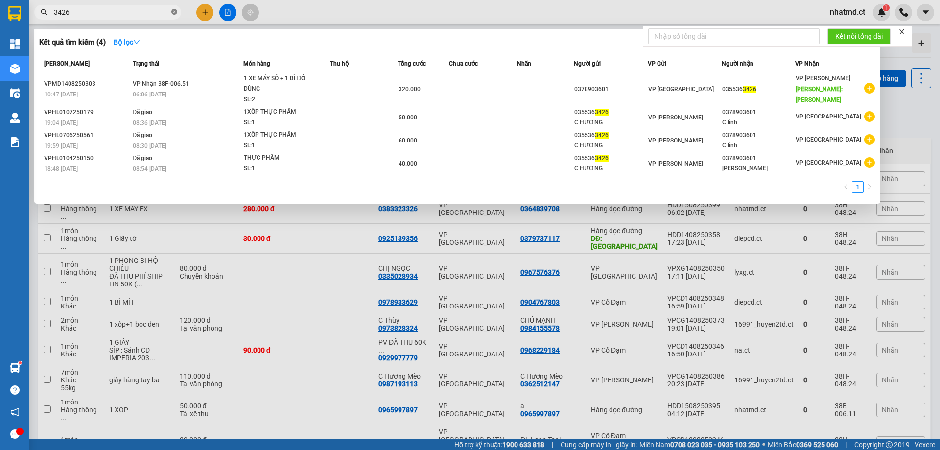
click at [174, 11] on icon "close-circle" at bounding box center [174, 12] width 6 height 6
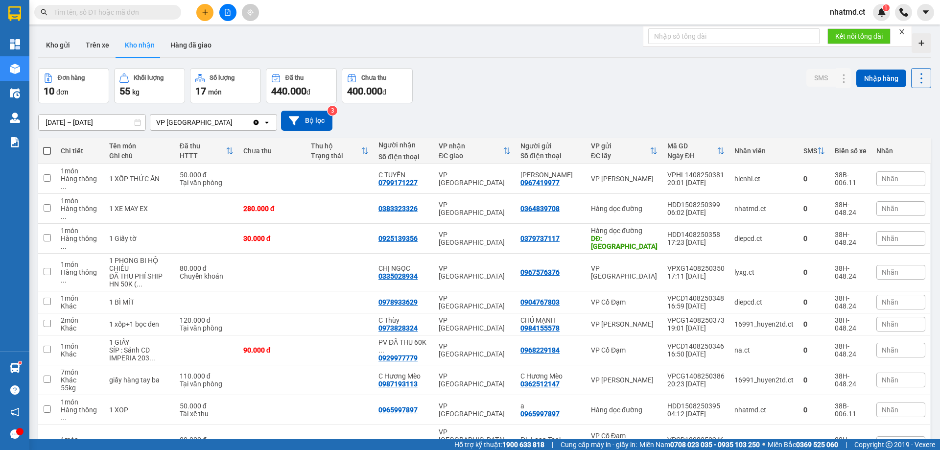
click at [162, 12] on input "text" at bounding box center [112, 12] width 116 height 11
click at [202, 9] on icon "plus" at bounding box center [205, 12] width 7 height 7
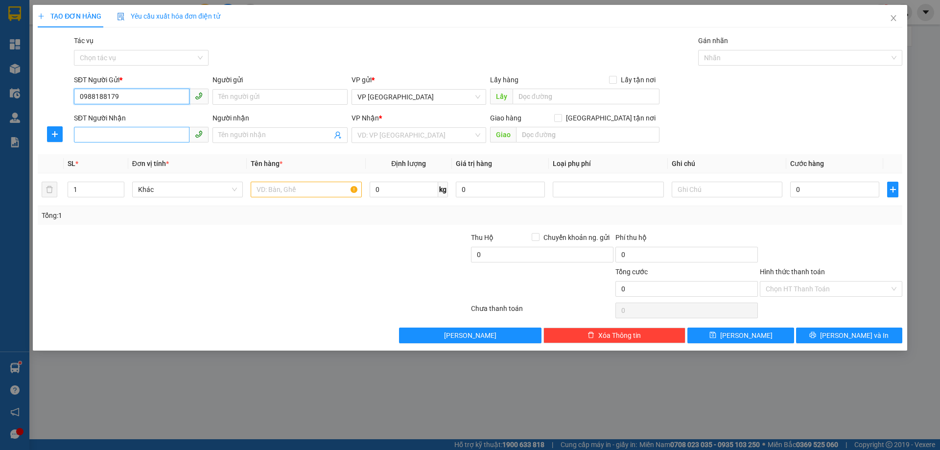
type input "0988188179"
click at [138, 137] on input "SĐT Người Nhận" at bounding box center [132, 135] width 116 height 16
type input "0982267222"
click at [401, 131] on input "search" at bounding box center [416, 135] width 116 height 15
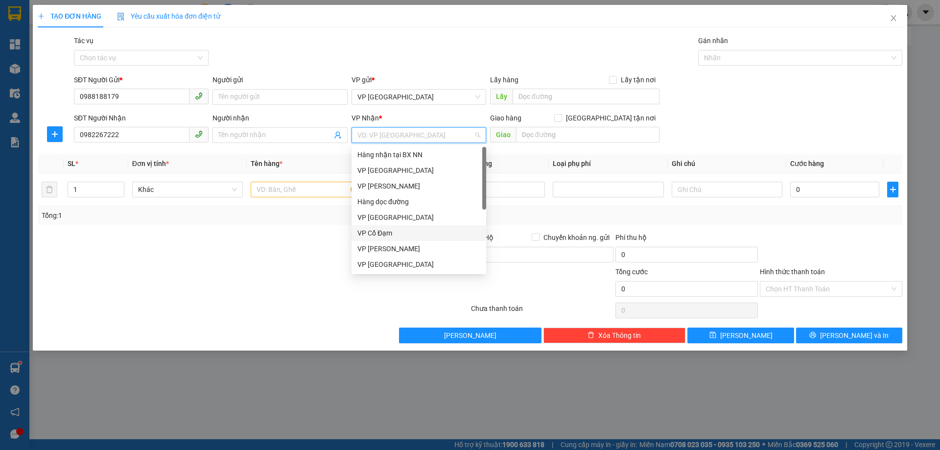
click at [377, 232] on div "VP Cổ Đạm" at bounding box center [419, 233] width 123 height 11
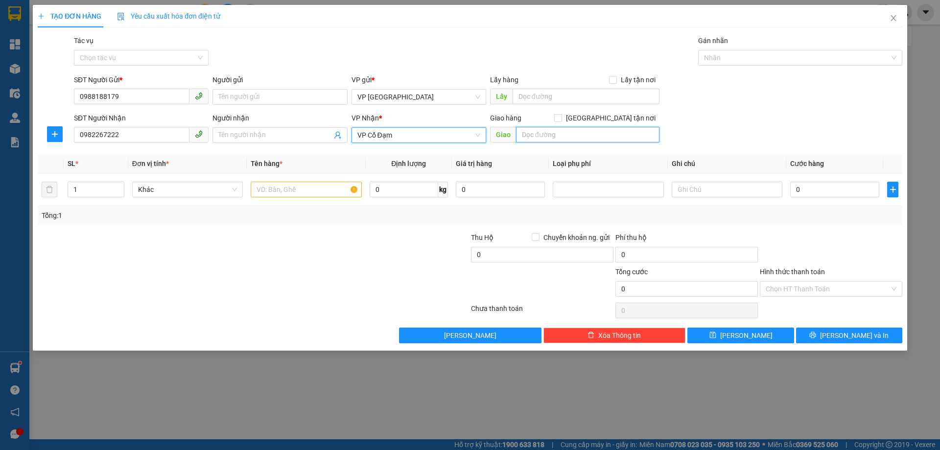
click at [570, 132] on input "text" at bounding box center [588, 135] width 144 height 16
type input "CX CẦU TRÙ"
click at [259, 194] on input "text" at bounding box center [306, 190] width 111 height 16
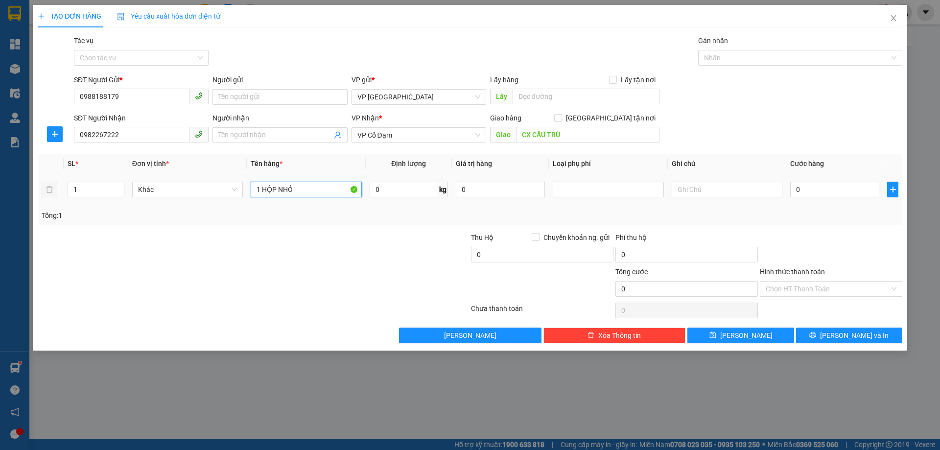
type input "1 HỘP NHỎ"
click at [820, 186] on input "0" at bounding box center [834, 190] width 89 height 16
type input "3"
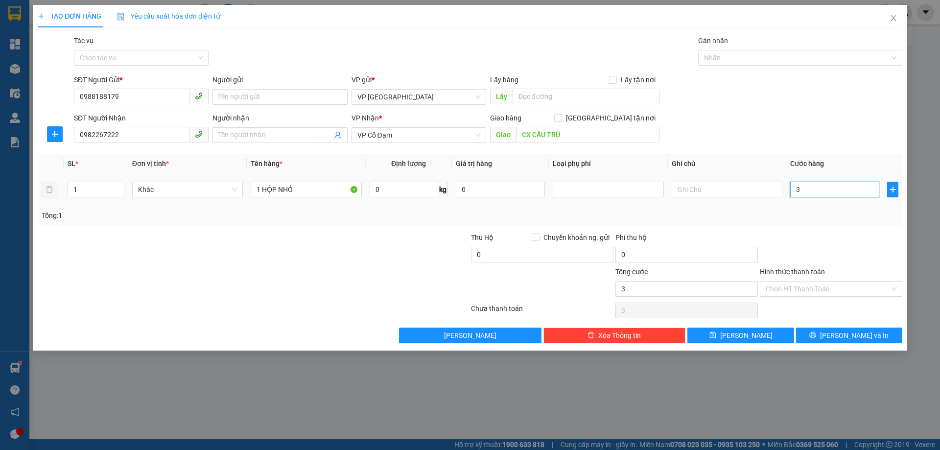
type input "30"
click at [820, 227] on div "Transit Pickup Surcharge Ids Transit Deliver Surcharge Ids Transit Deliver Surc…" at bounding box center [470, 189] width 865 height 308
type input "30.000"
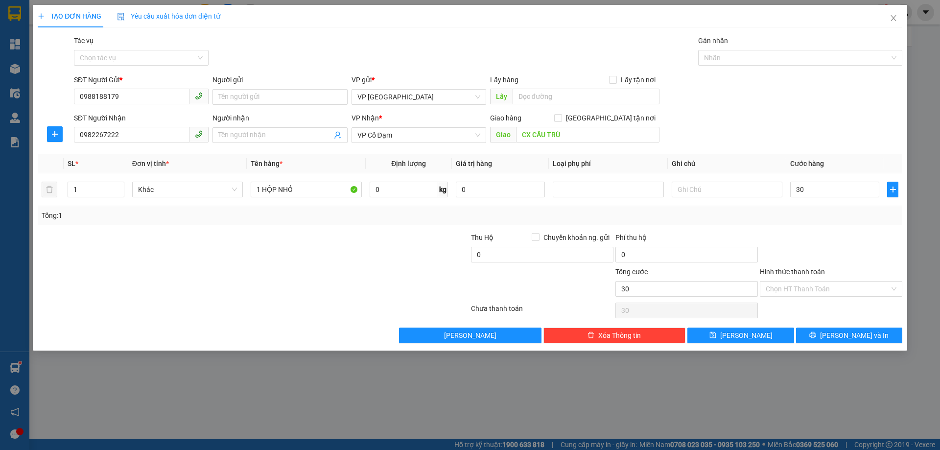
type input "30.000"
click at [821, 287] on input "Hình thức thanh toán" at bounding box center [828, 289] width 124 height 15
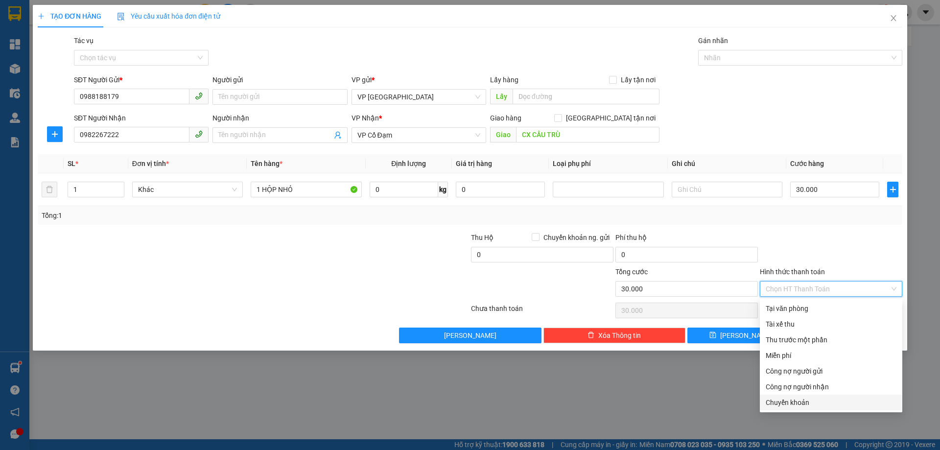
click at [793, 403] on div "Chuyển khoản" at bounding box center [831, 402] width 131 height 11
type input "0"
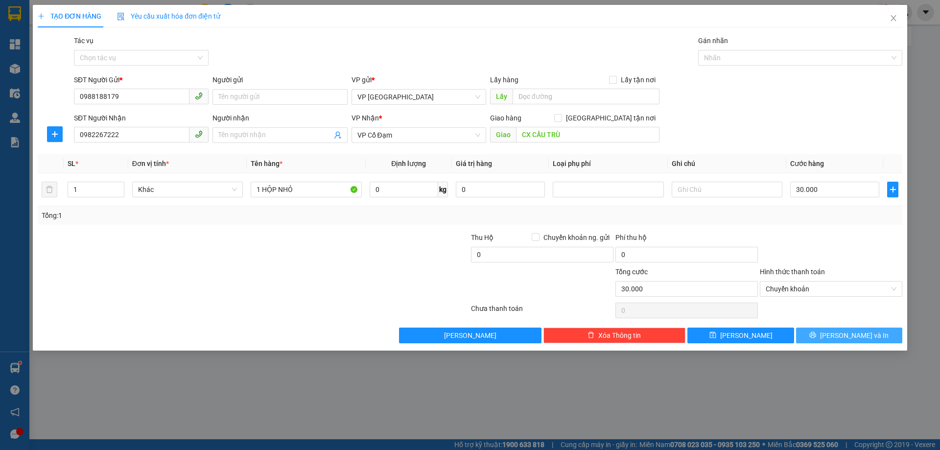
click at [819, 332] on button "[PERSON_NAME] và In" at bounding box center [849, 336] width 106 height 16
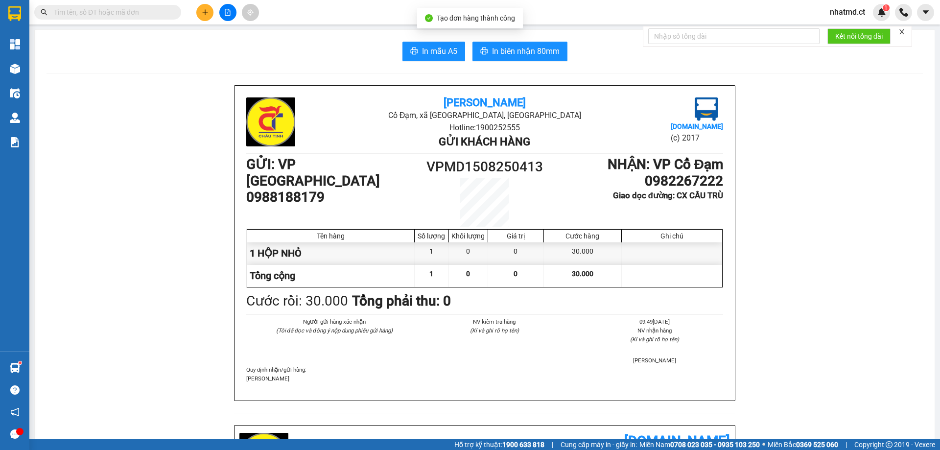
click at [431, 48] on span "In mẫu A5" at bounding box center [439, 51] width 35 height 12
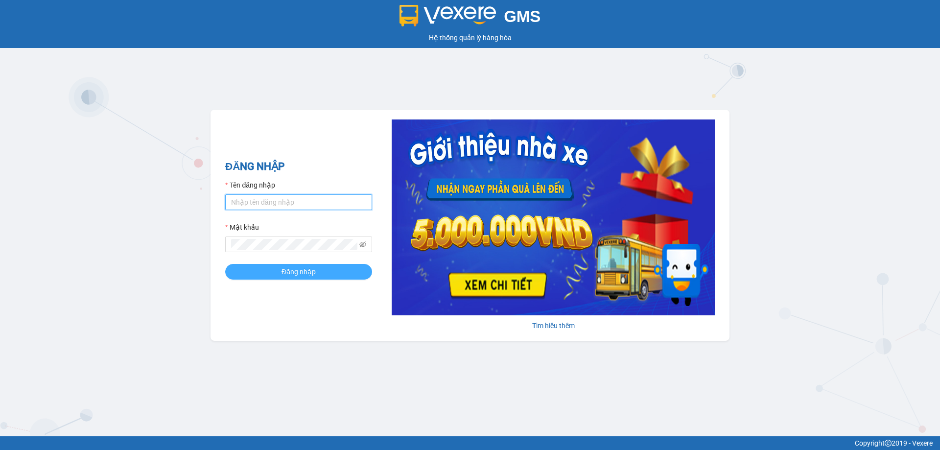
type input "nhatmd.ct"
click at [289, 271] on span "Đăng nhập" at bounding box center [299, 271] width 34 height 11
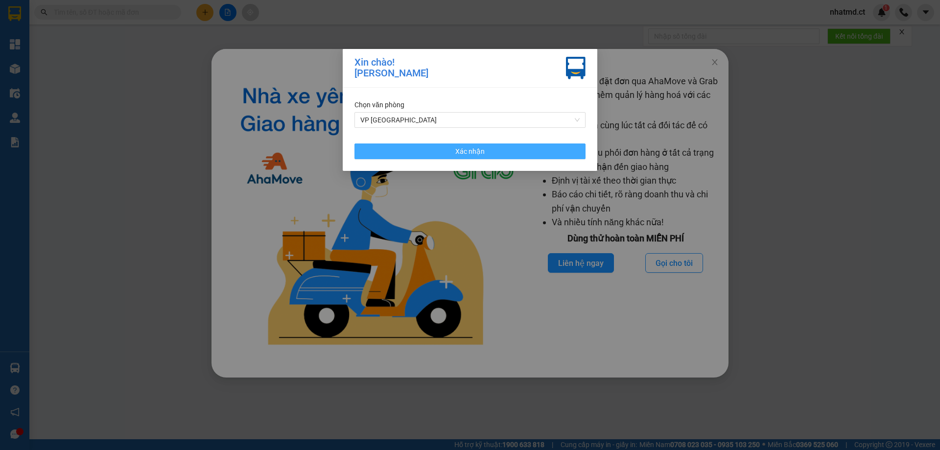
click at [417, 143] on div "Chọn văn phòng VP [PERSON_NAME] nhận" at bounding box center [470, 129] width 255 height 83
click at [521, 158] on button "Xác nhận" at bounding box center [470, 152] width 231 height 16
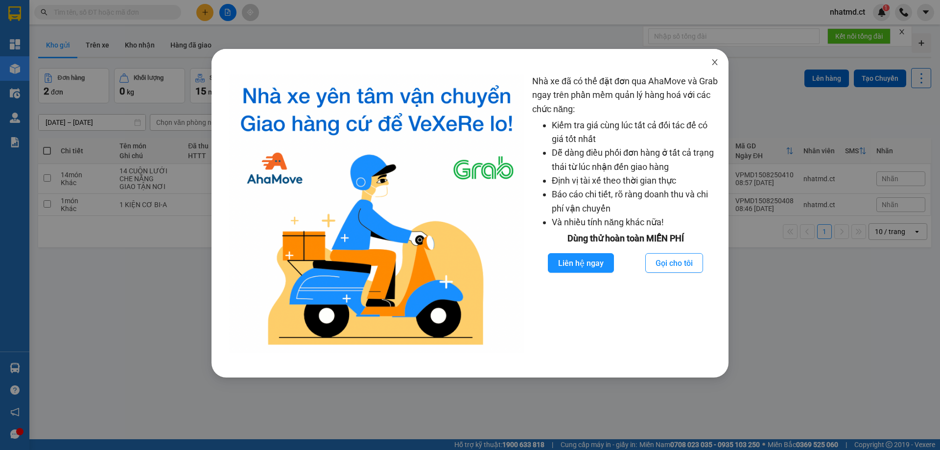
click at [717, 62] on icon "close" at bounding box center [715, 62] width 8 height 8
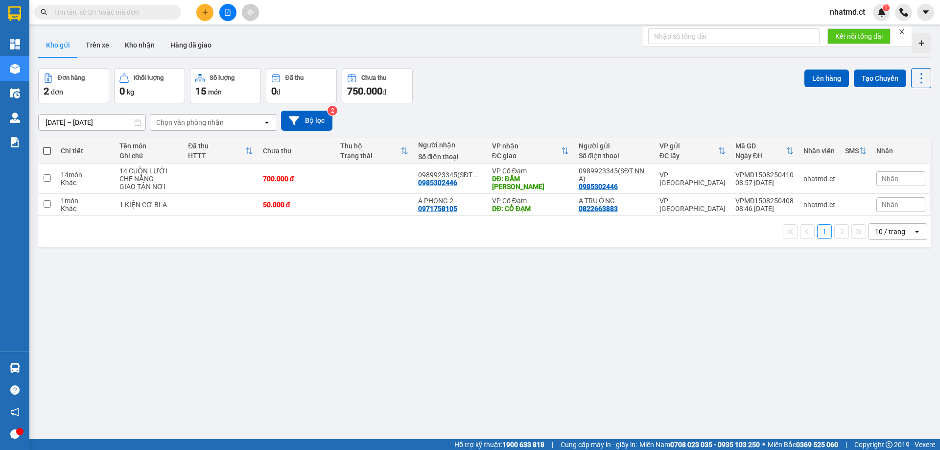
click at [86, 18] on span at bounding box center [107, 12] width 147 height 15
click at [87, 17] on input "text" at bounding box center [112, 12] width 116 height 11
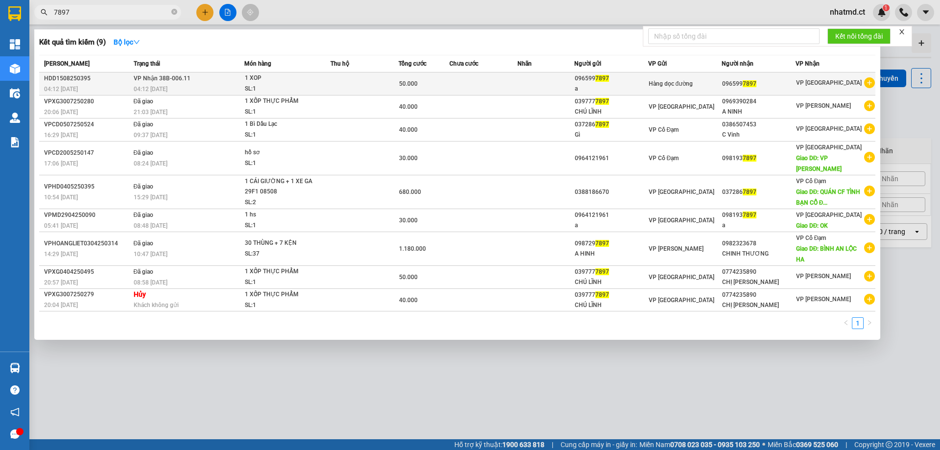
type input "7897"
click at [277, 88] on div "SL: 1" at bounding box center [281, 89] width 73 height 11
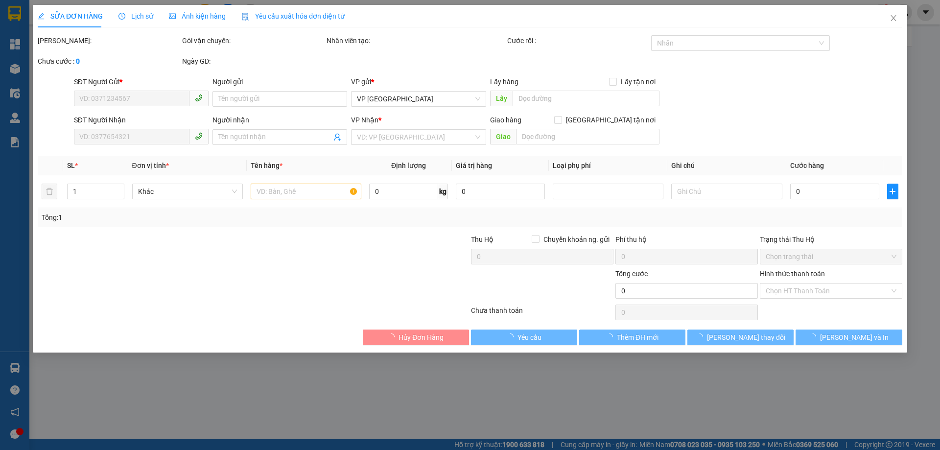
type input "0965997897"
type input "a"
type input "0965997897"
type input "50.000"
